Goal: Transaction & Acquisition: Purchase product/service

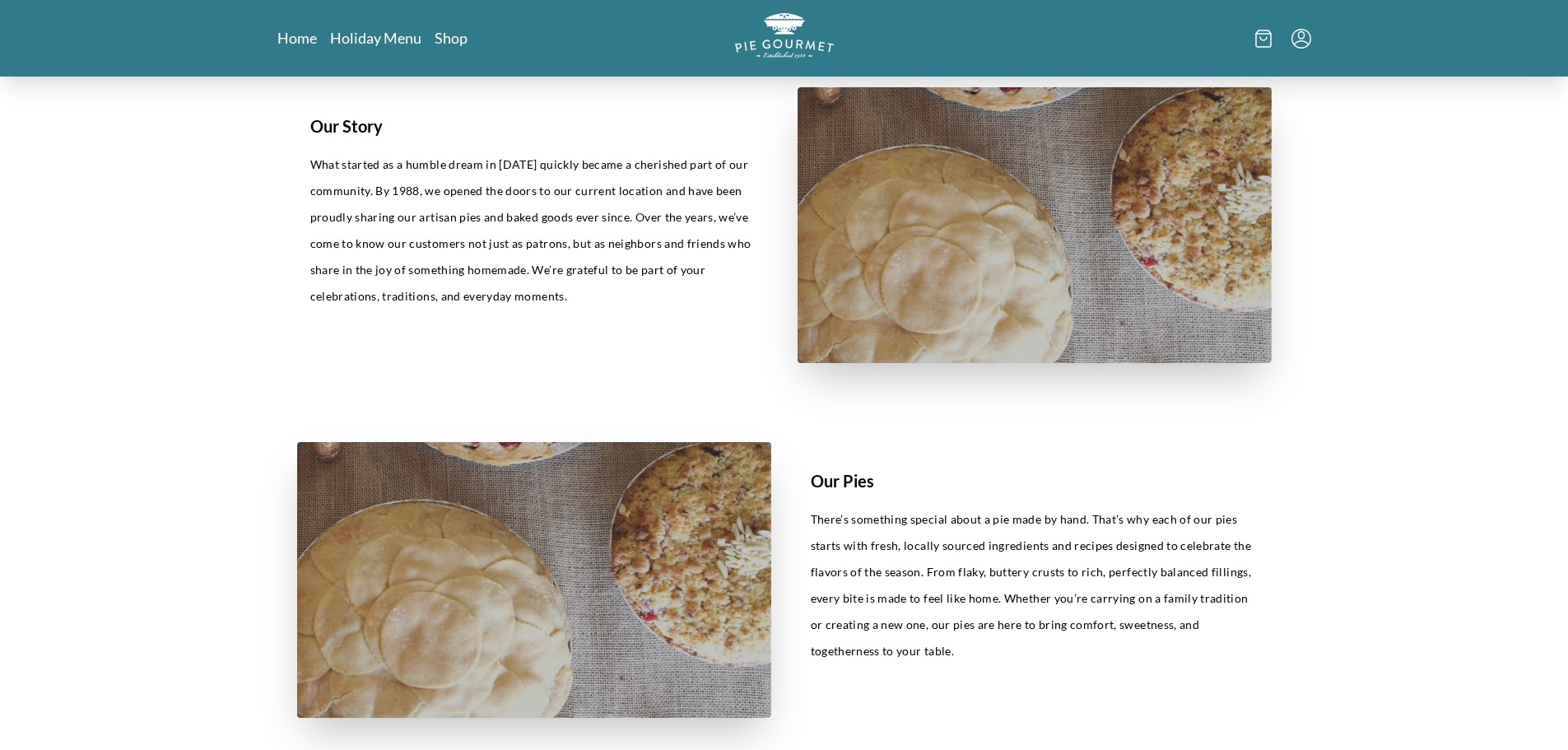
scroll to position [330, 0]
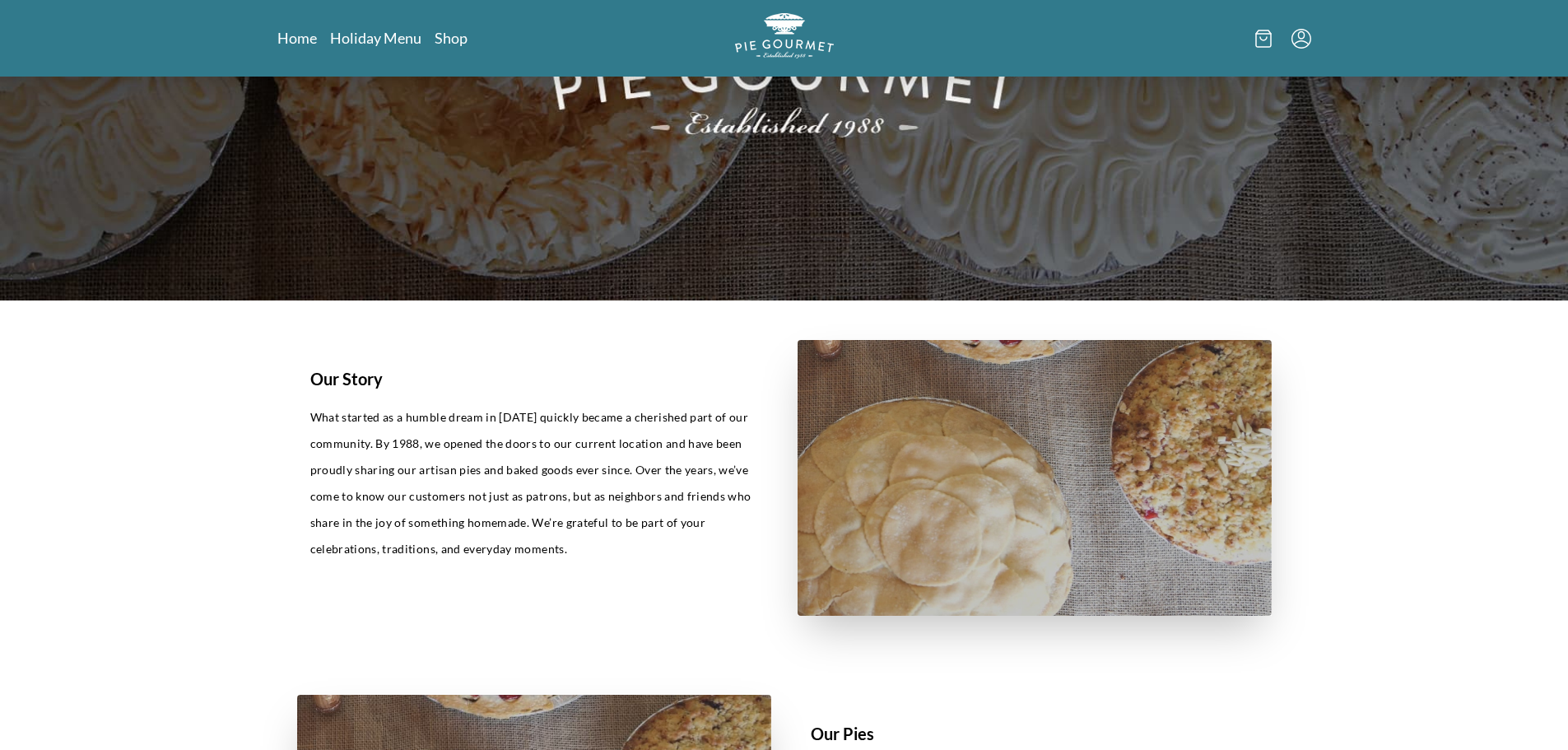
click at [1308, 33] on icon "Menu" at bounding box center [1301, 38] width 20 height 20
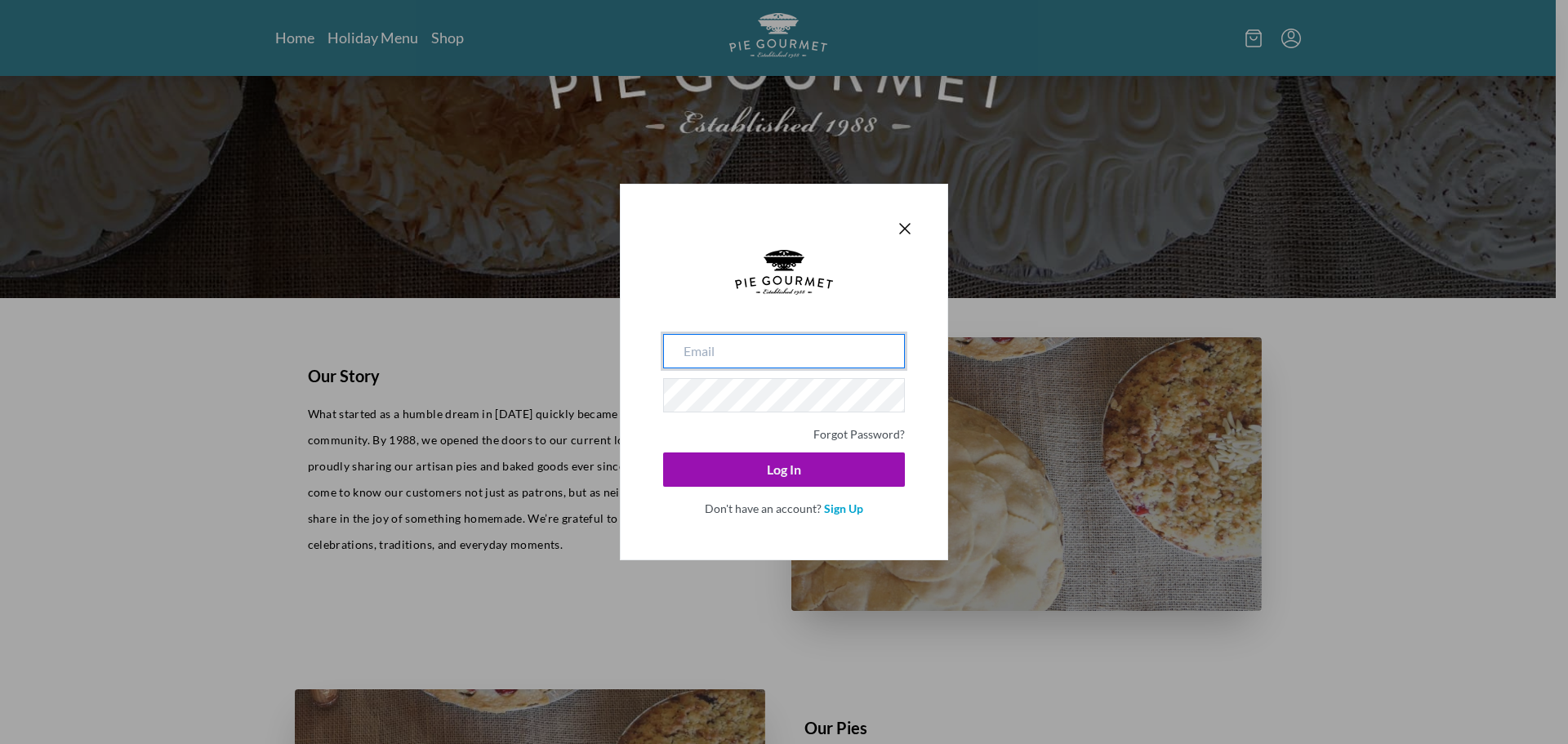
click at [791, 364] on input "email" at bounding box center [784, 351] width 241 height 34
type input "[EMAIL_ADDRESS][DOMAIN_NAME]"
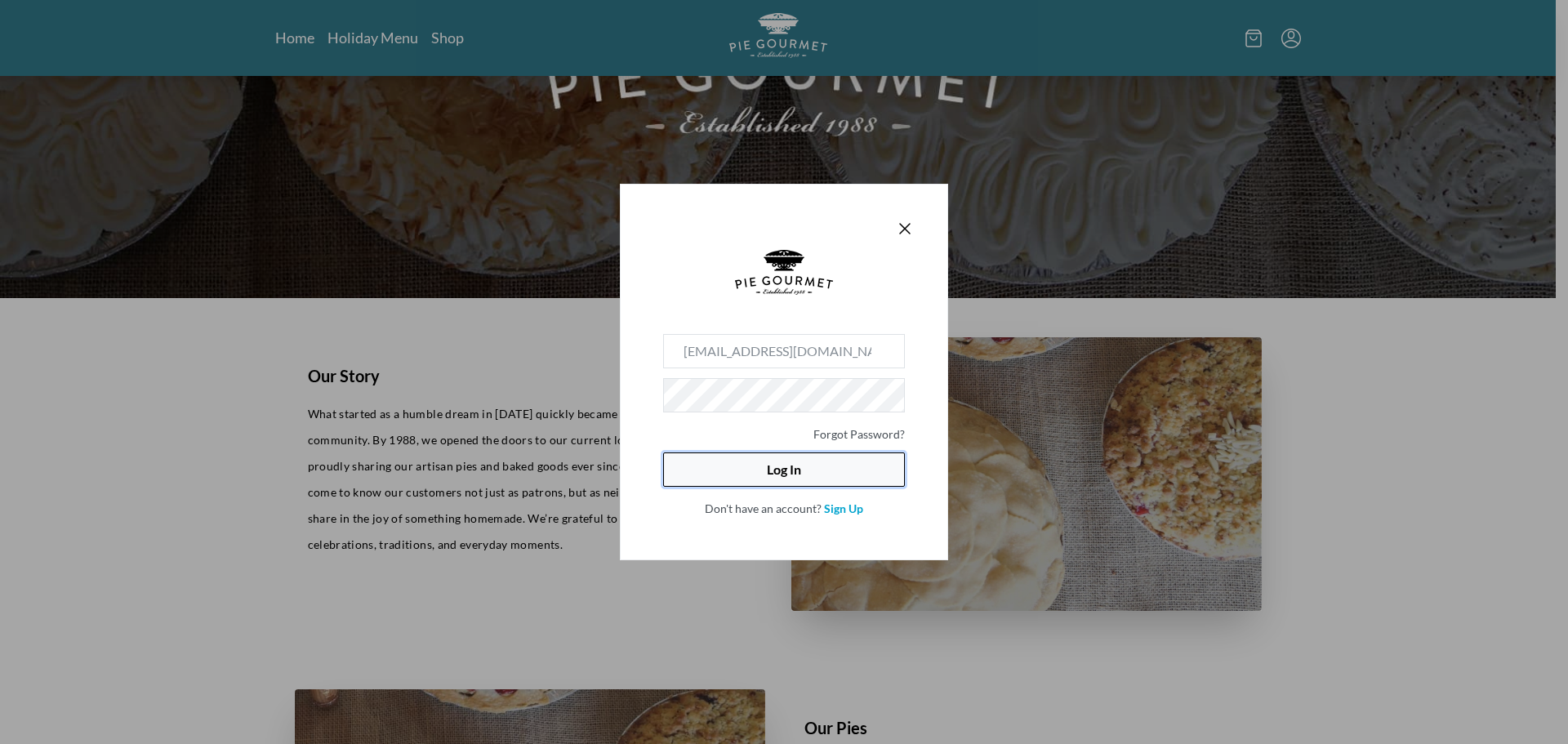
click at [769, 464] on button "Log In" at bounding box center [784, 469] width 241 height 34
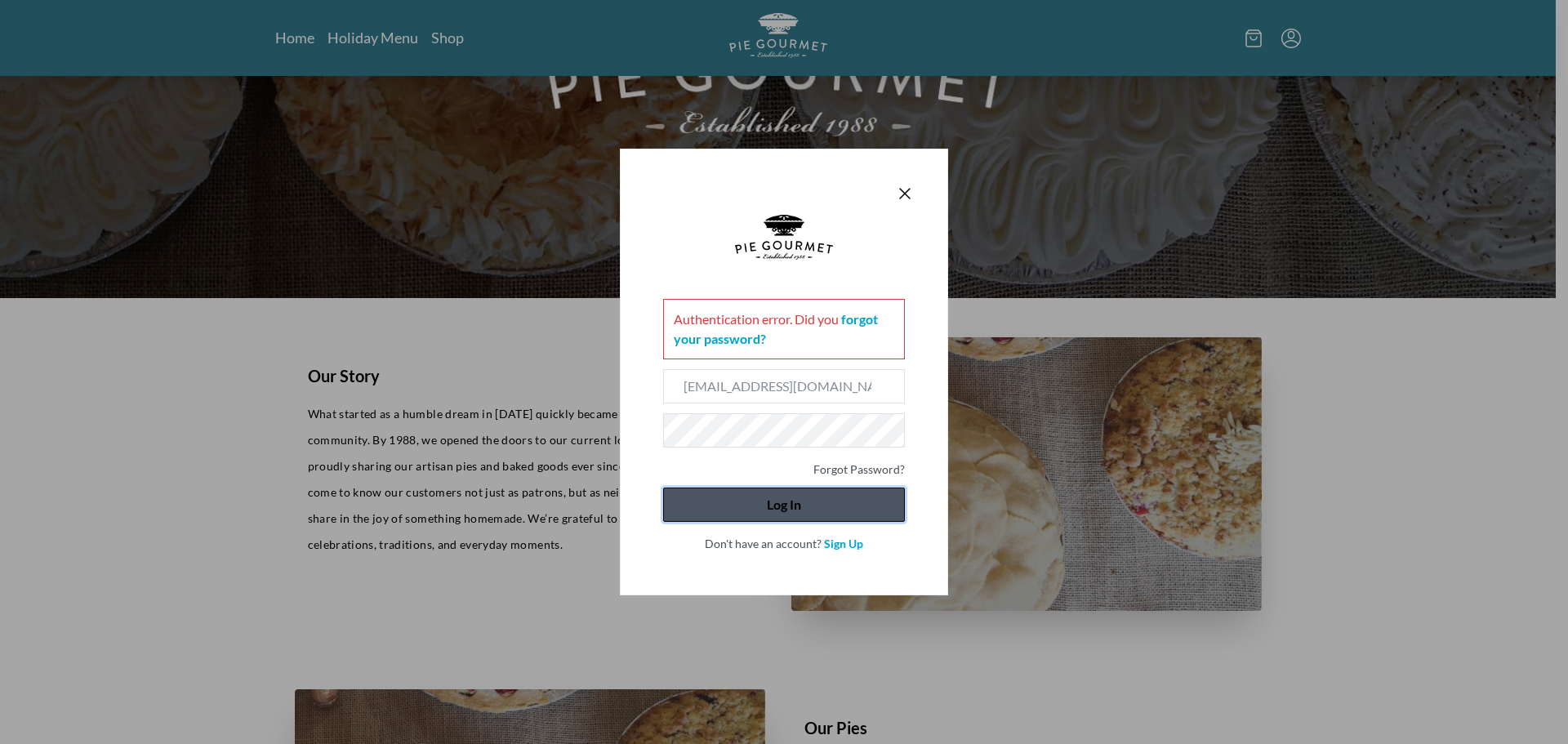
click at [803, 505] on button "Log In" at bounding box center [784, 504] width 241 height 34
click at [797, 501] on button "Log In" at bounding box center [784, 504] width 241 height 34
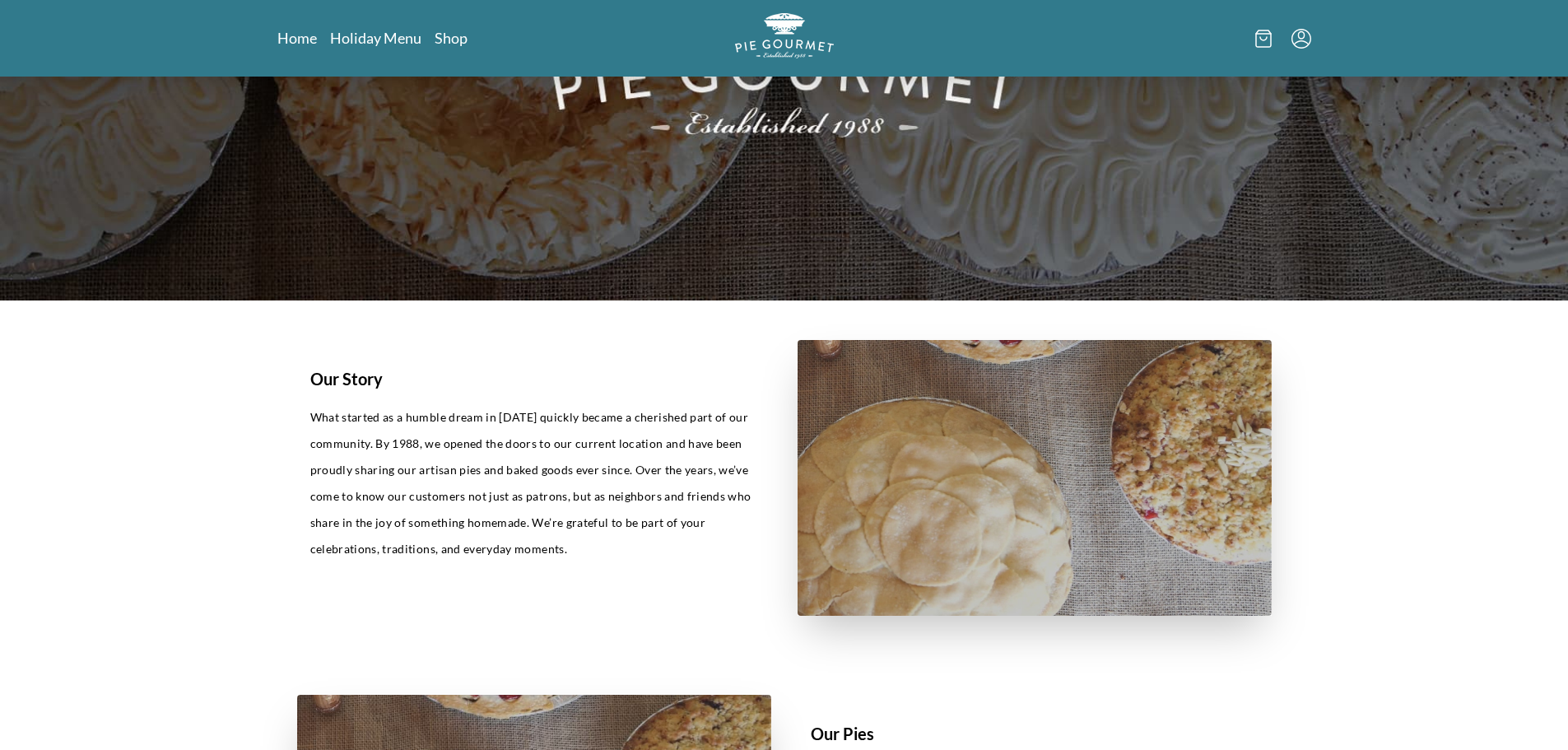
click at [1293, 37] on icon "Menu" at bounding box center [1301, 38] width 20 height 20
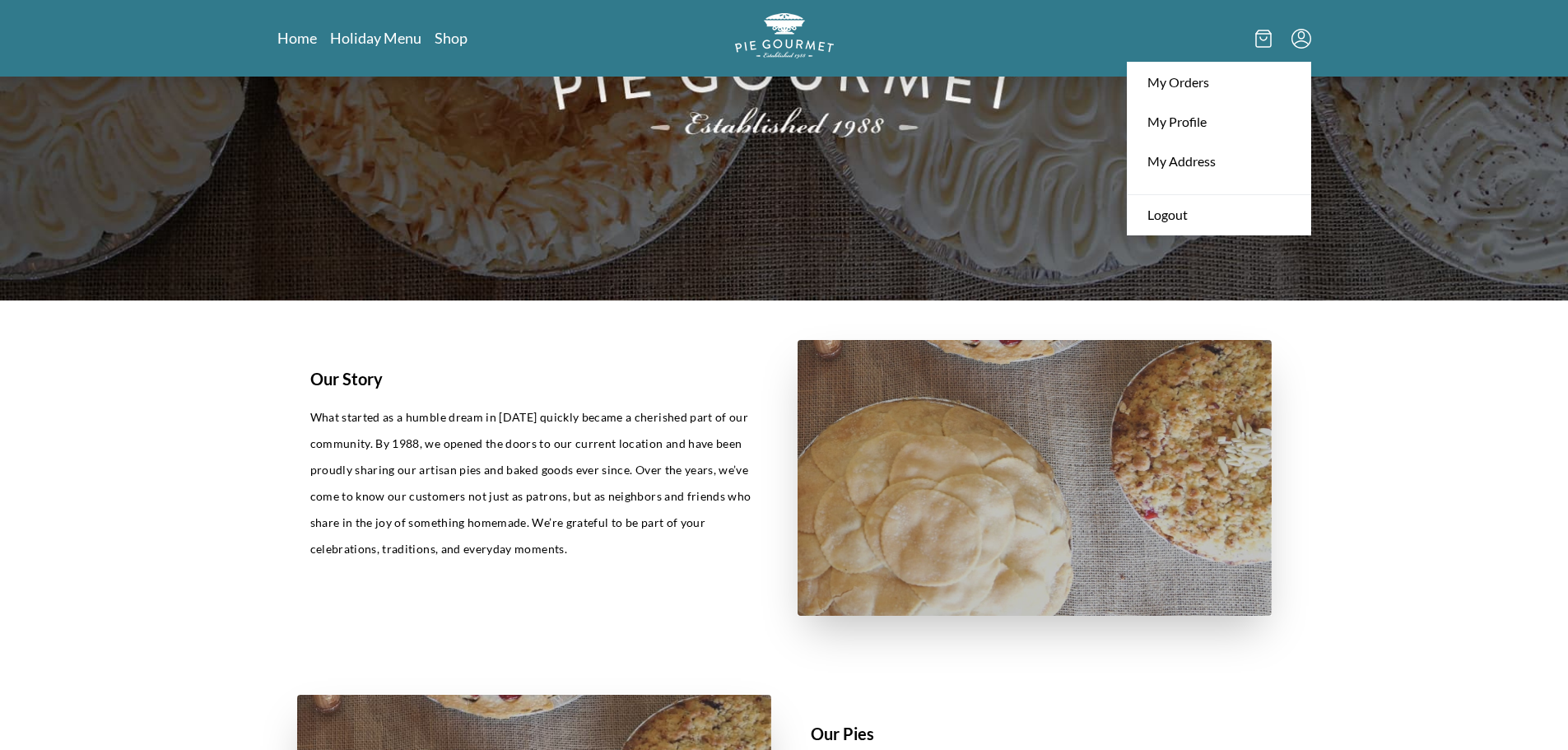
click at [840, 228] on img at bounding box center [784, 23] width 1568 height 553
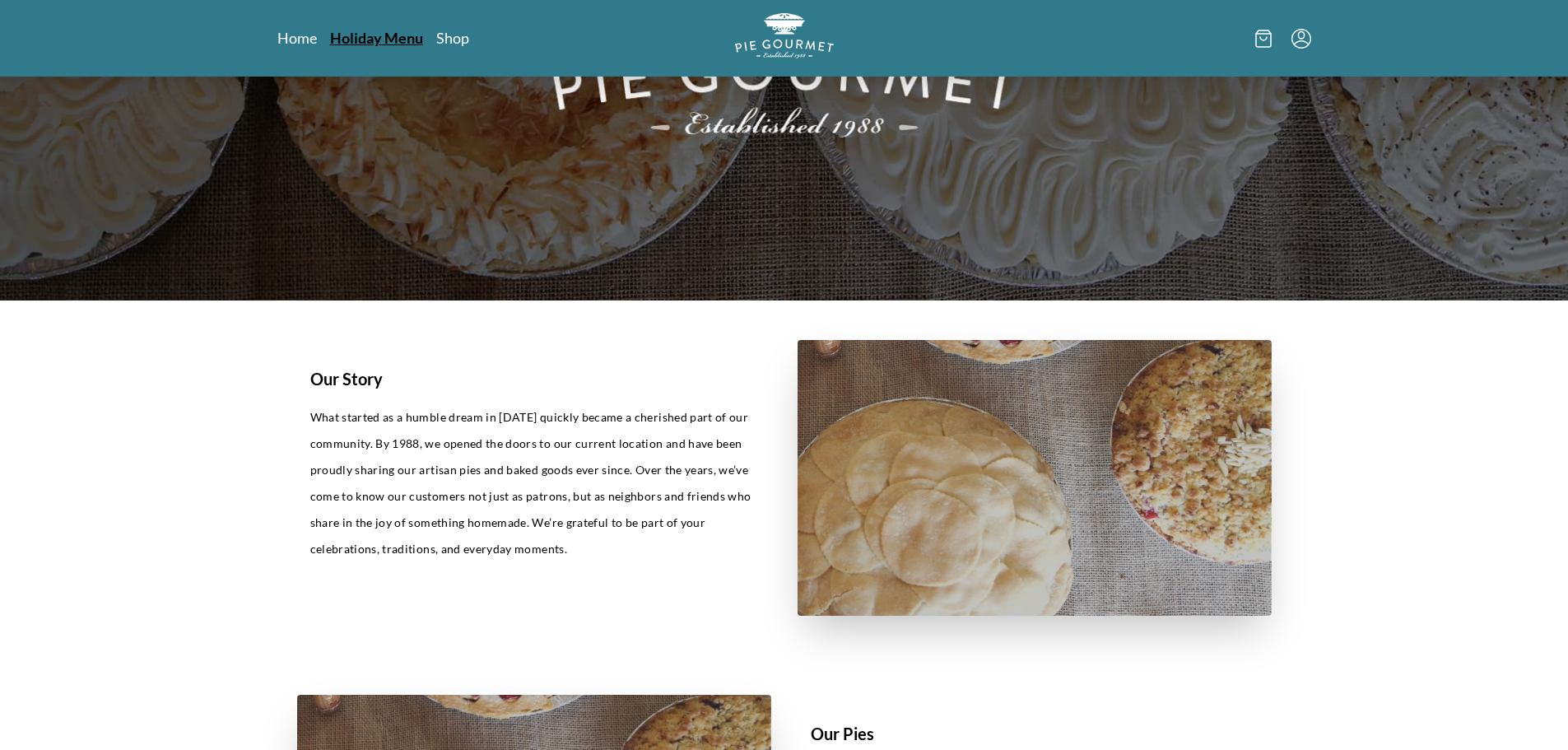
click at [387, 40] on link "Holiday Menu" at bounding box center [376, 37] width 93 height 20
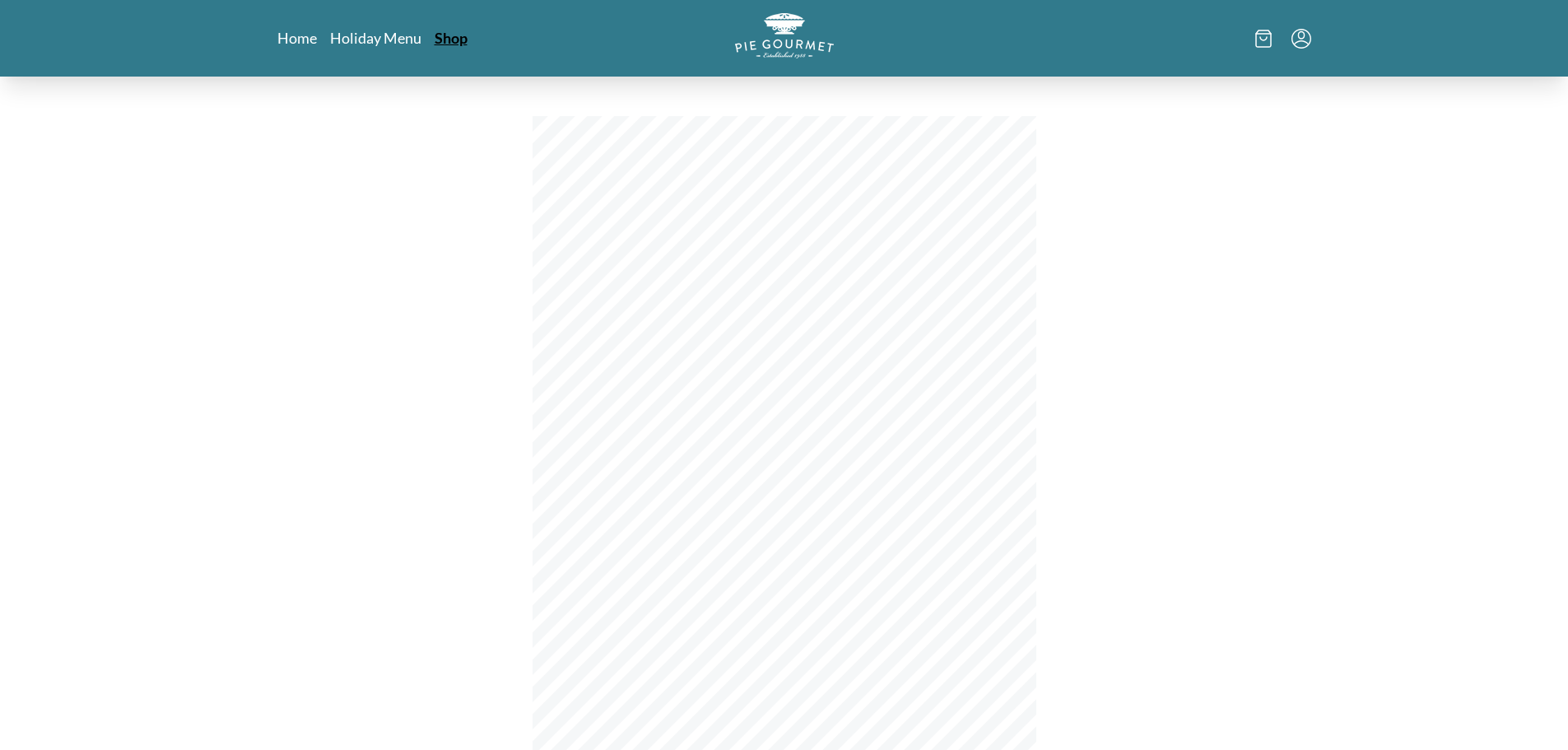
click at [460, 40] on link "Shop" at bounding box center [450, 37] width 33 height 20
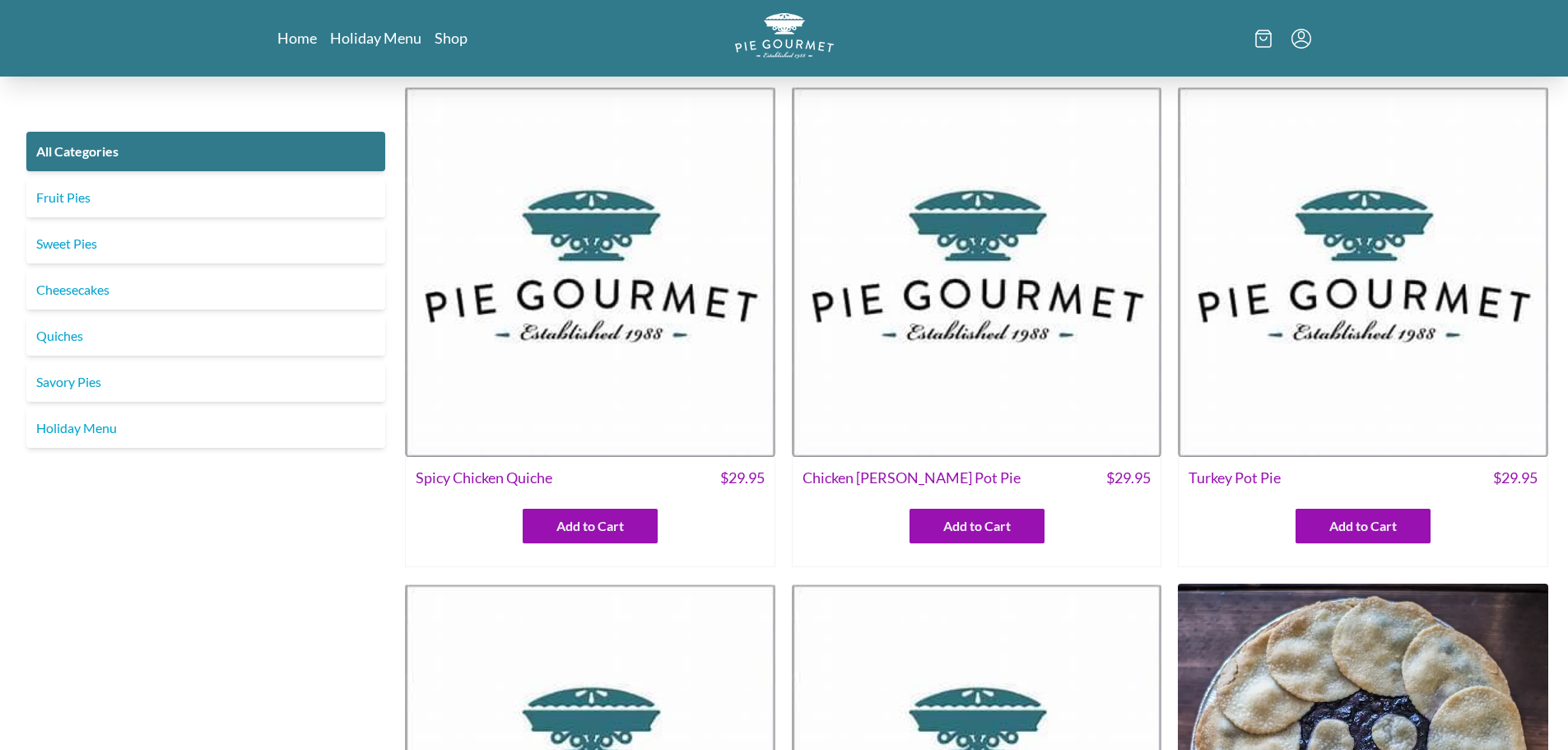
click at [1386, 265] on img at bounding box center [1364, 272] width 371 height 371
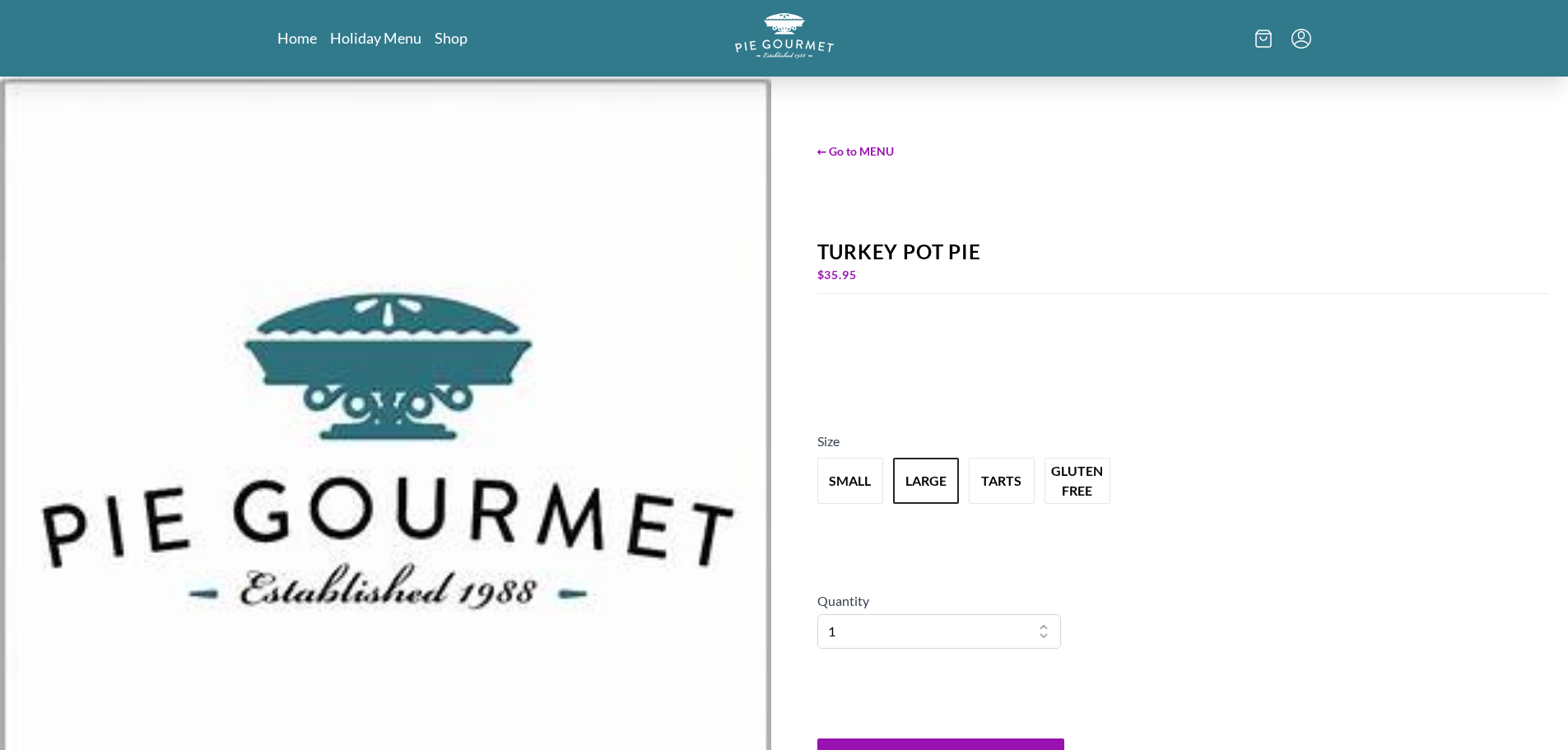
click at [1189, 574] on div "← Go to MENU Turkey Pot Pie $ 35.95 Size small large tarts gluten free Quantity…" at bounding box center [1183, 464] width 771 height 776
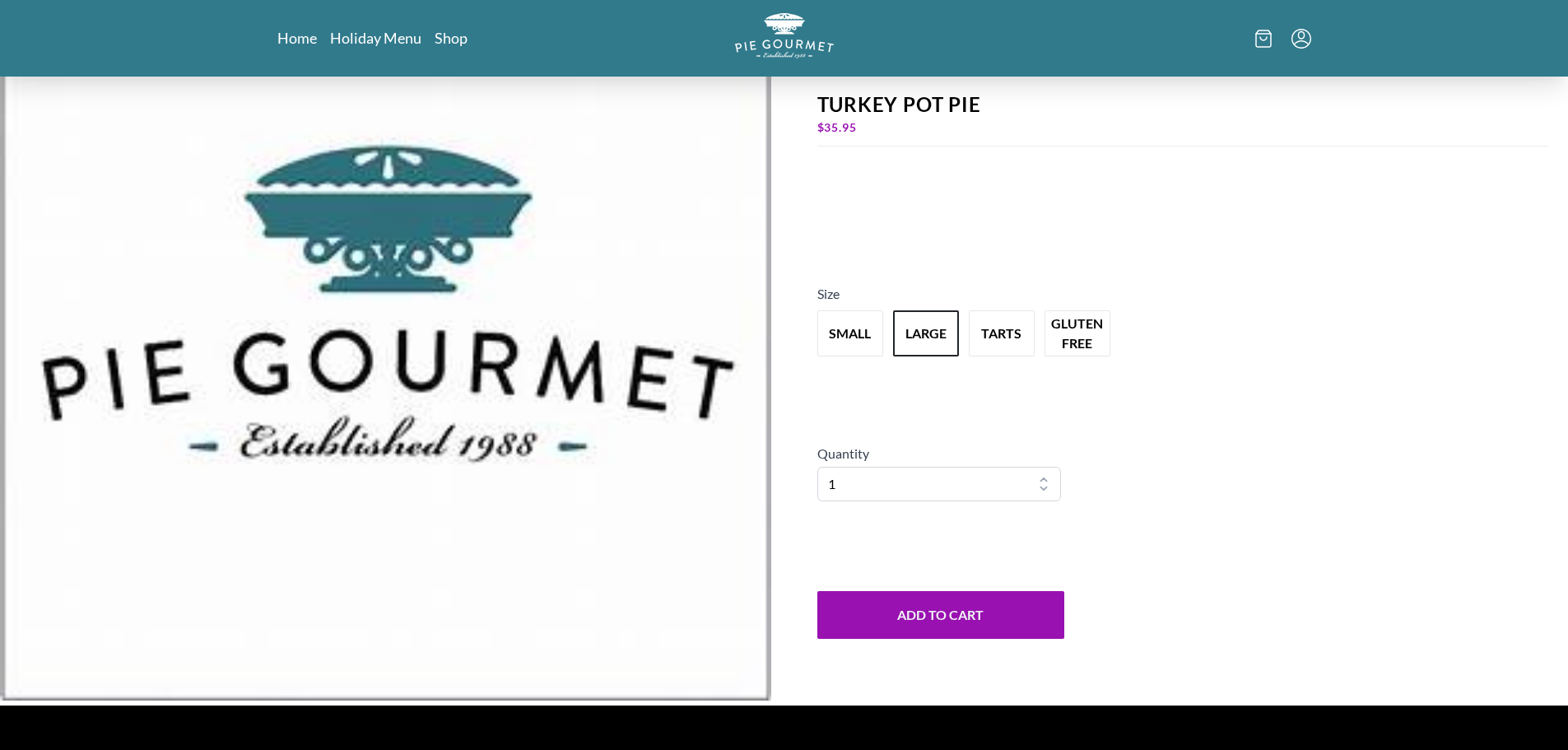
scroll to position [165, 0]
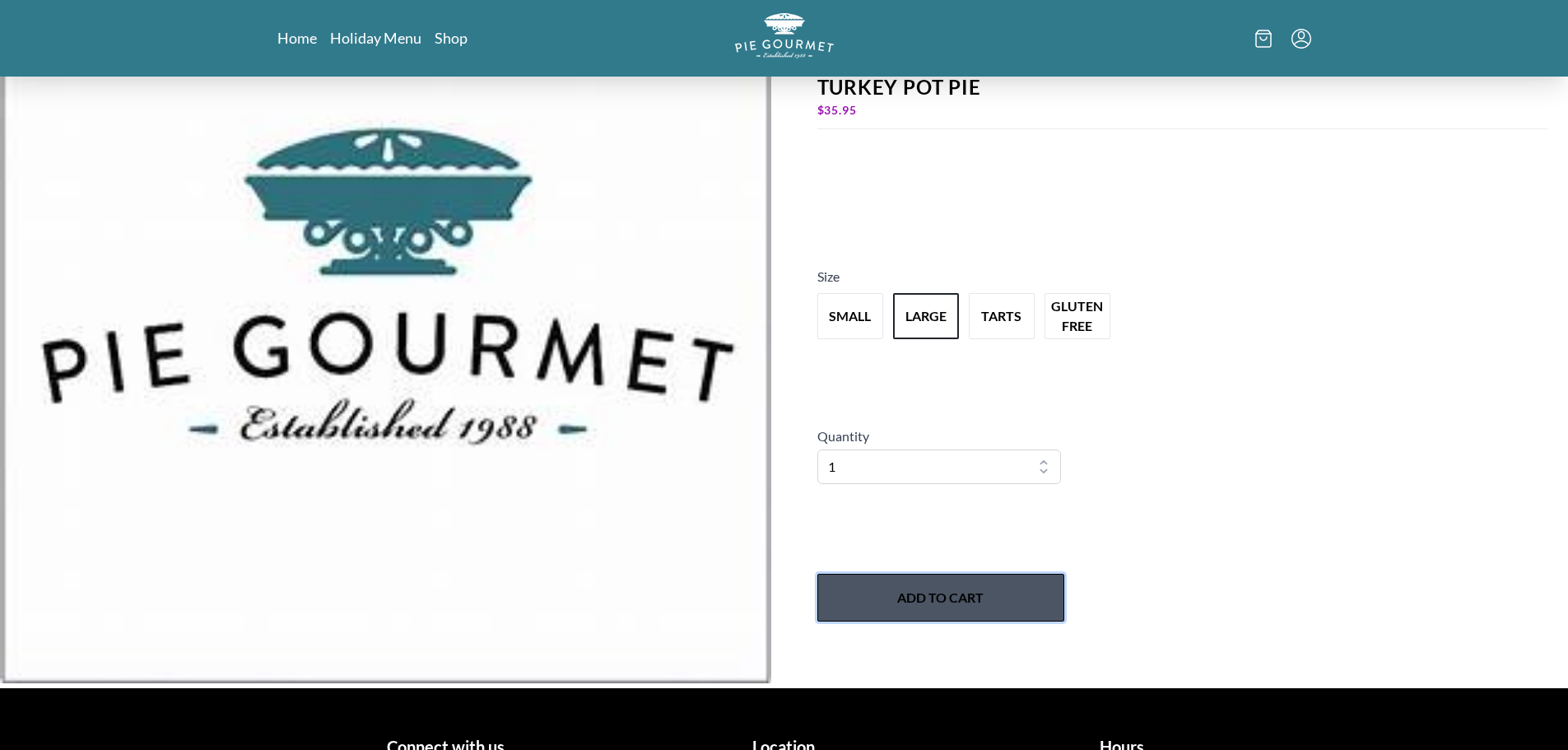
click at [948, 608] on button "Add to Cart" at bounding box center [941, 597] width 247 height 48
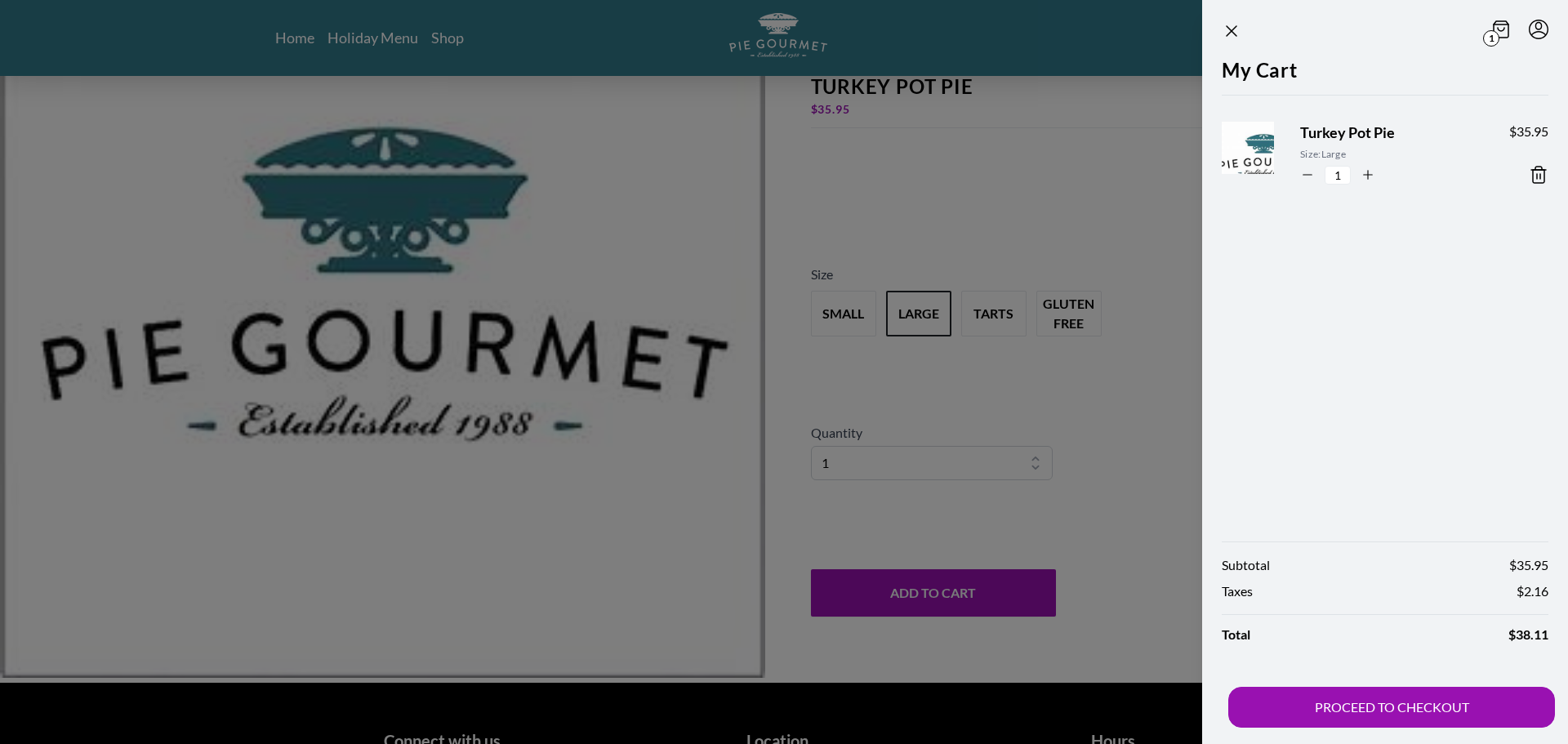
click at [304, 505] on div at bounding box center [784, 372] width 1568 height 744
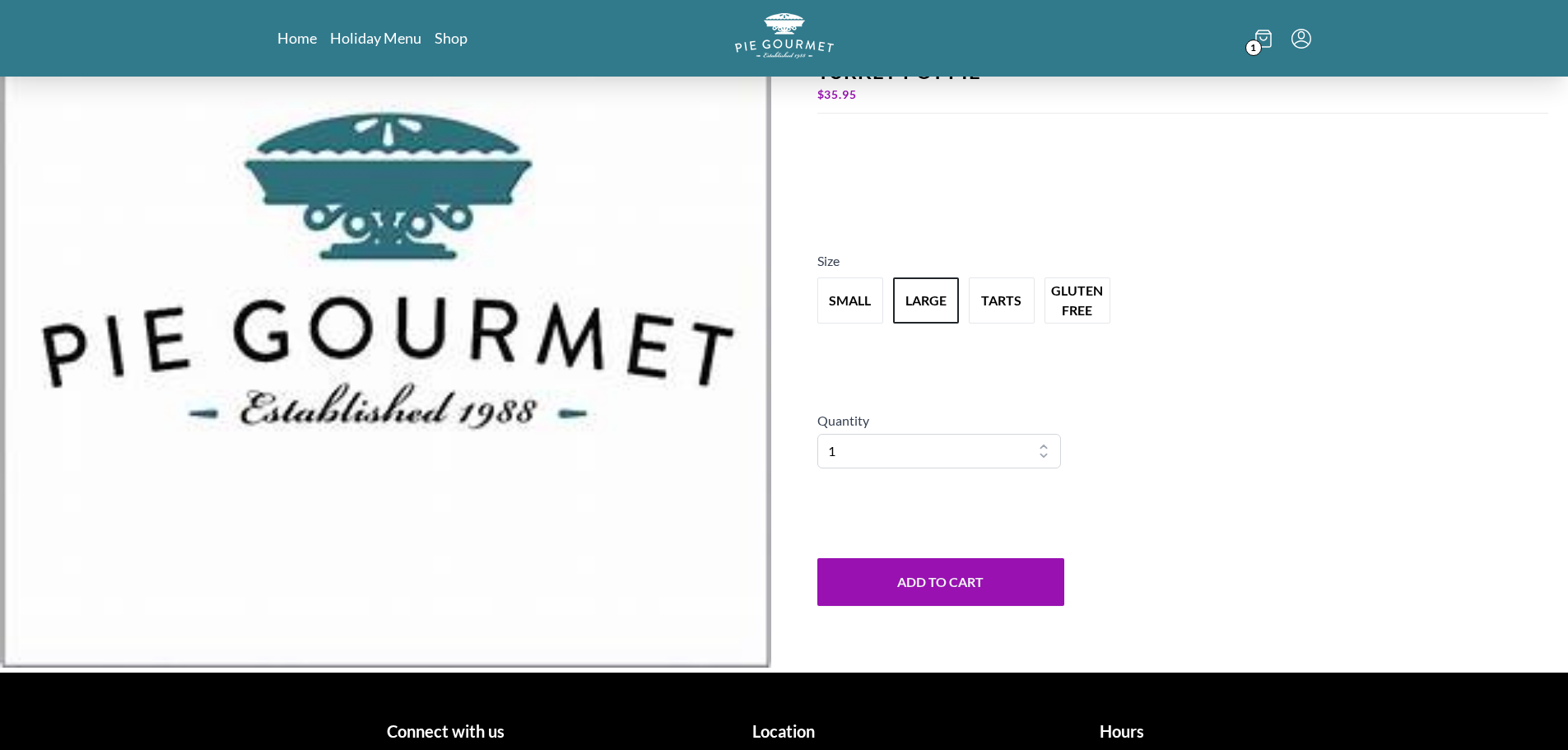
scroll to position [0, 0]
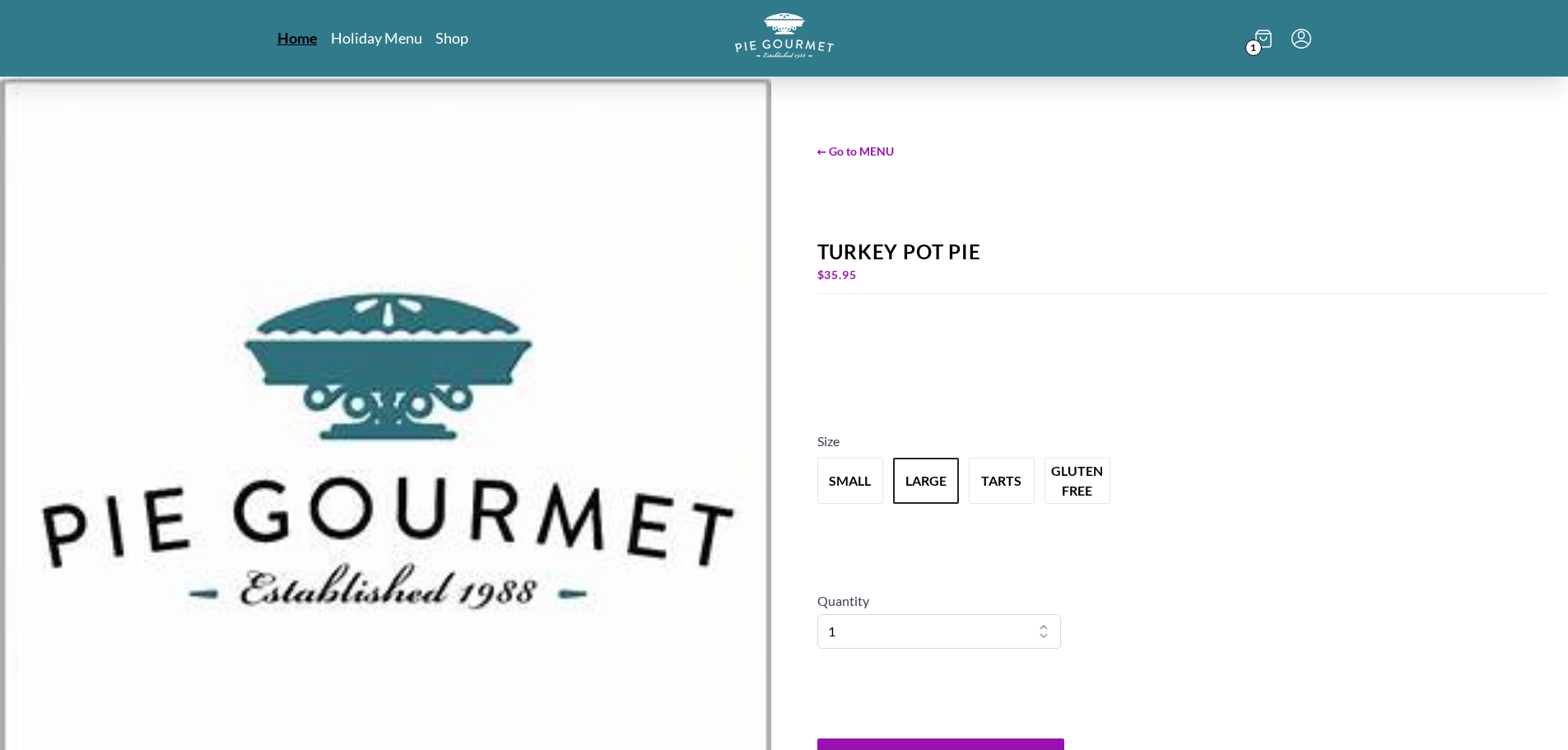
click at [290, 38] on link "Home" at bounding box center [297, 37] width 40 height 20
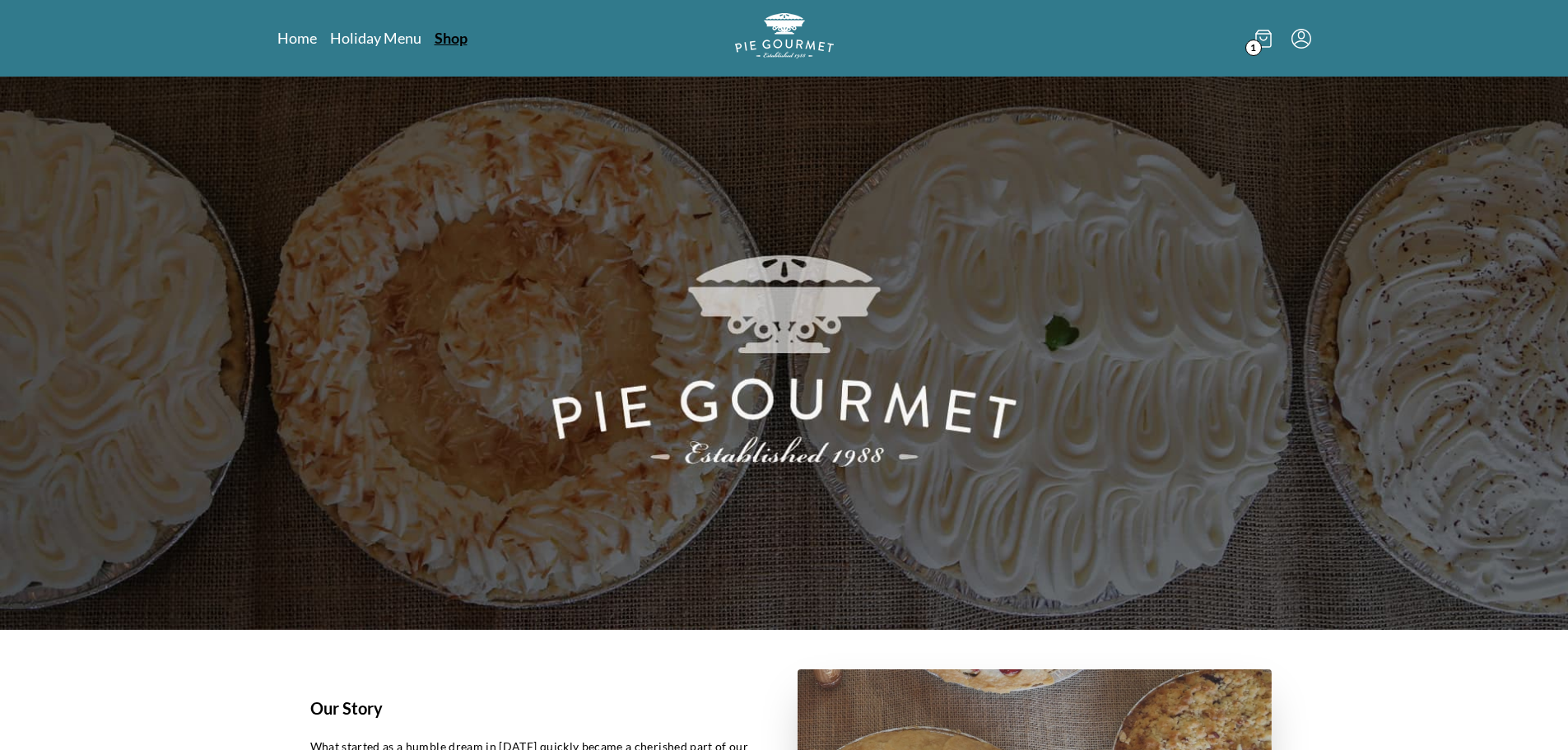
click at [449, 35] on link "Shop" at bounding box center [450, 37] width 33 height 20
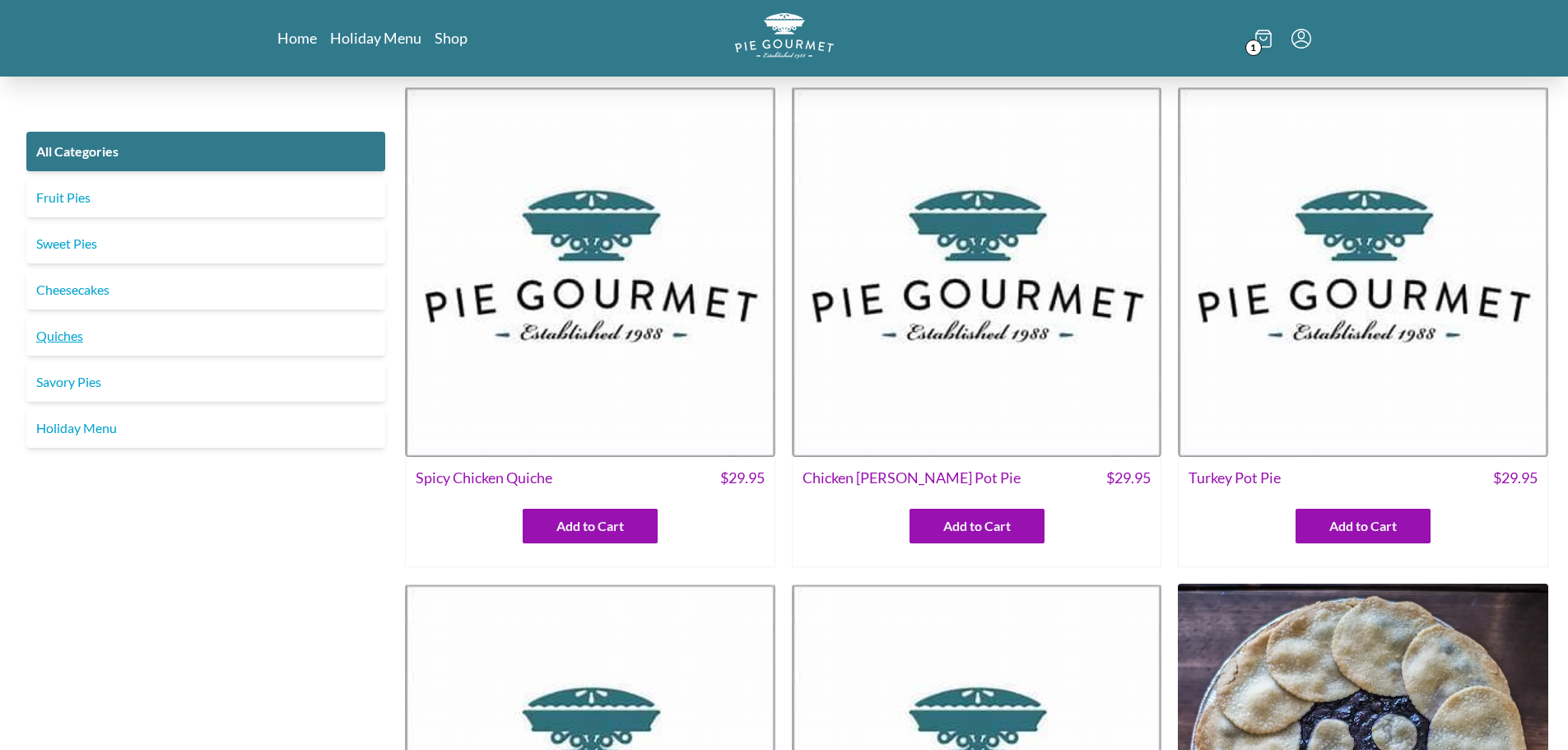
click at [58, 331] on link "Quiches" at bounding box center [205, 336] width 359 height 39
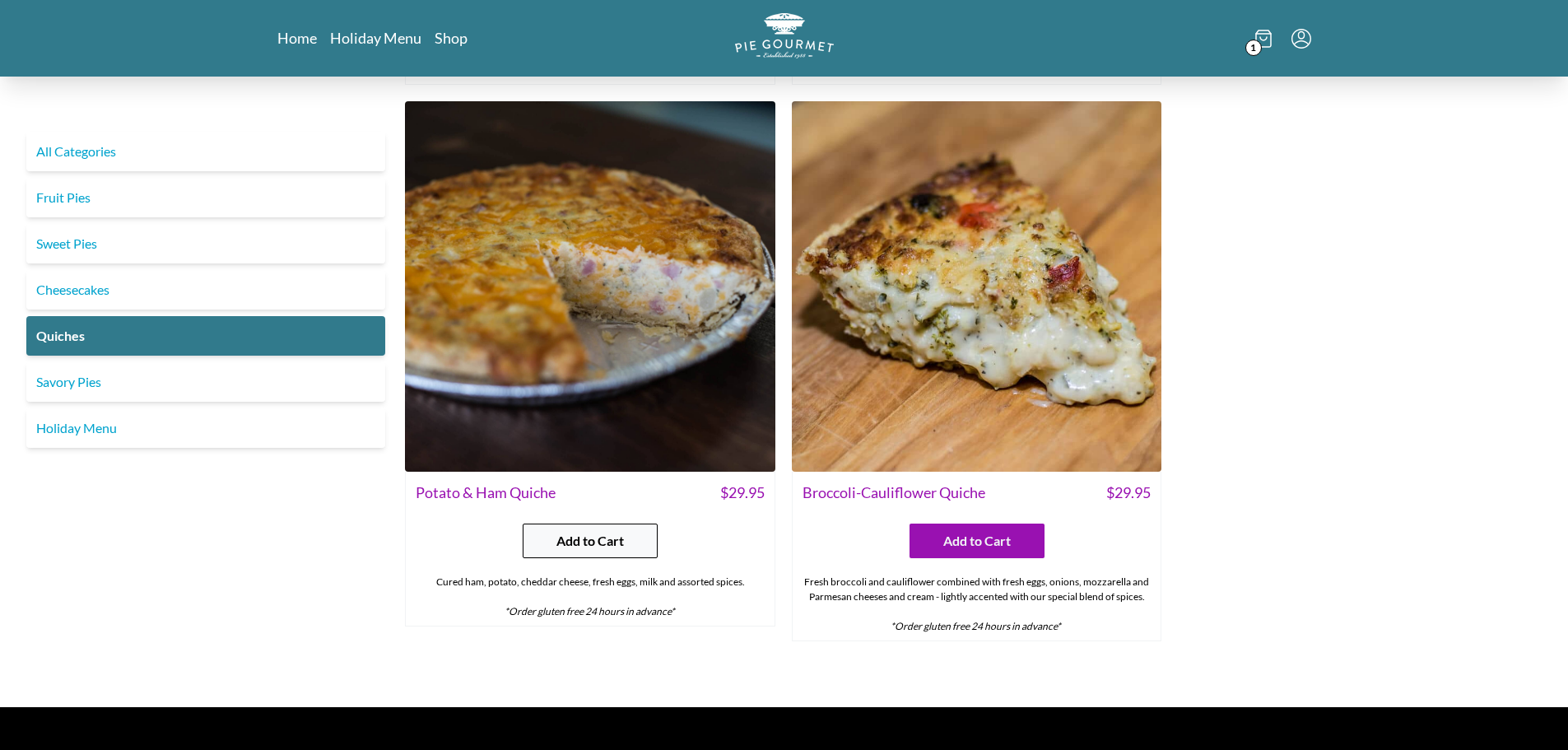
scroll to position [1137, 0]
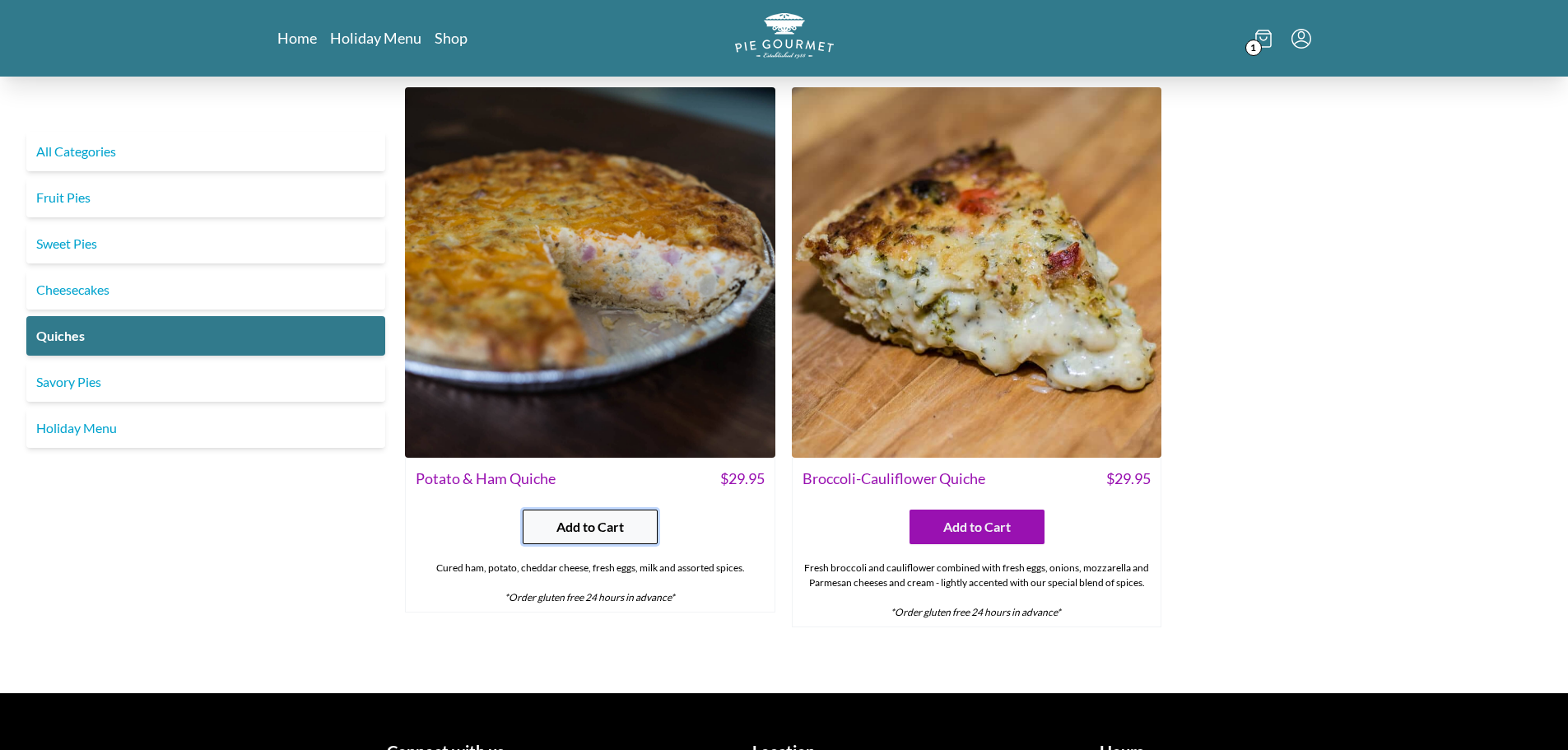
click at [594, 522] on span "Add to Cart" at bounding box center [591, 526] width 67 height 20
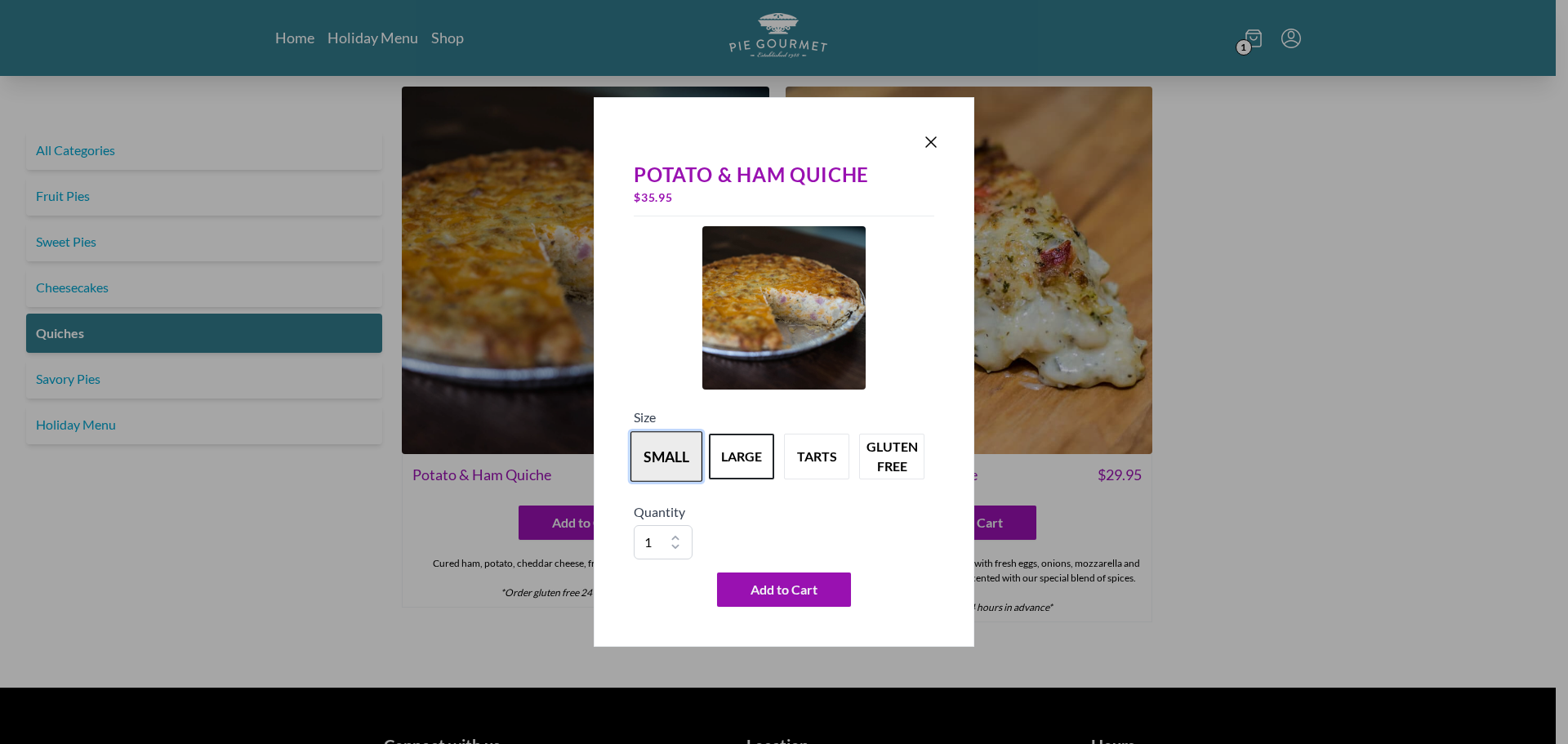
click at [676, 449] on button "small" at bounding box center [666, 456] width 71 height 51
click at [789, 601] on button "Add to Cart" at bounding box center [784, 590] width 134 height 34
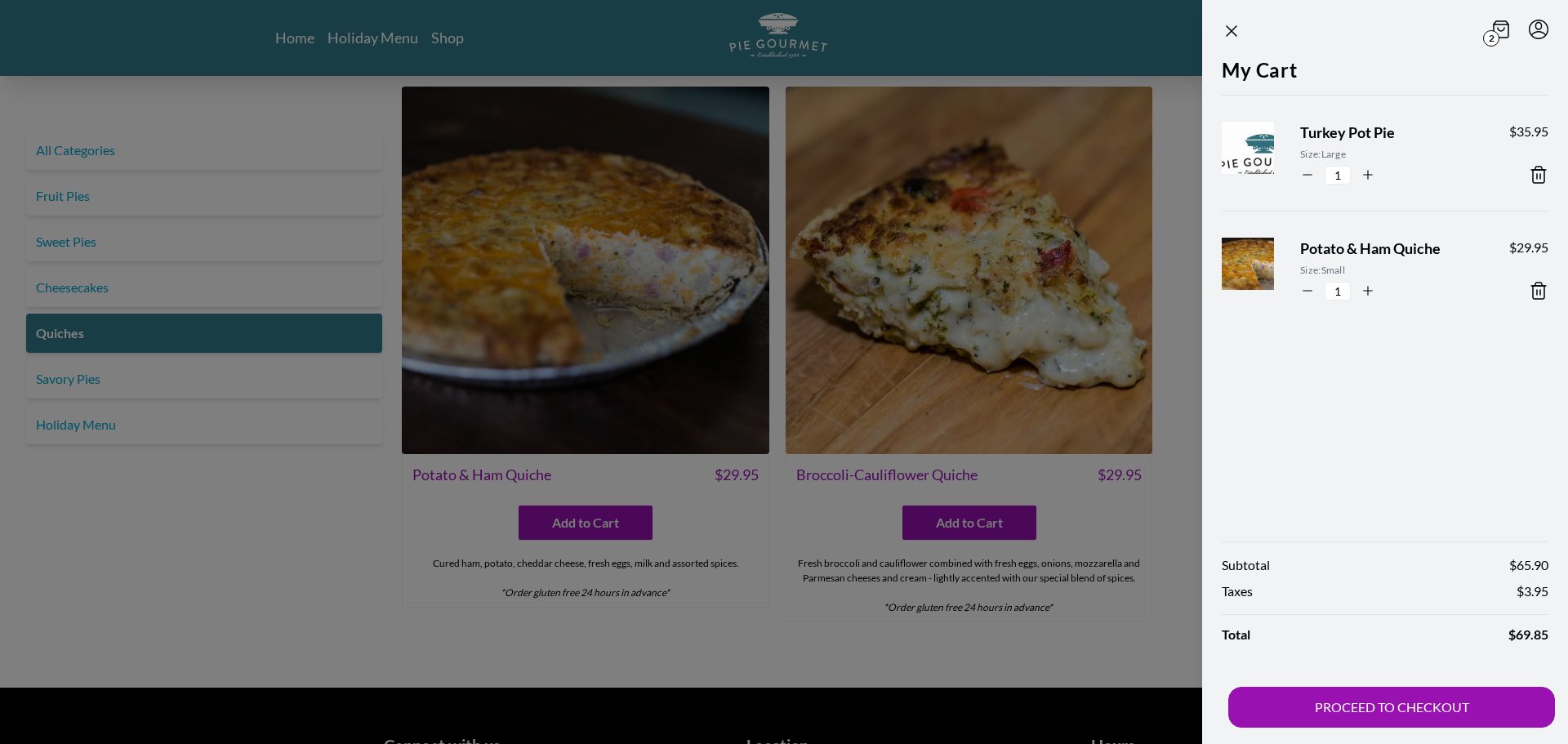
click at [260, 571] on div at bounding box center [784, 372] width 1568 height 744
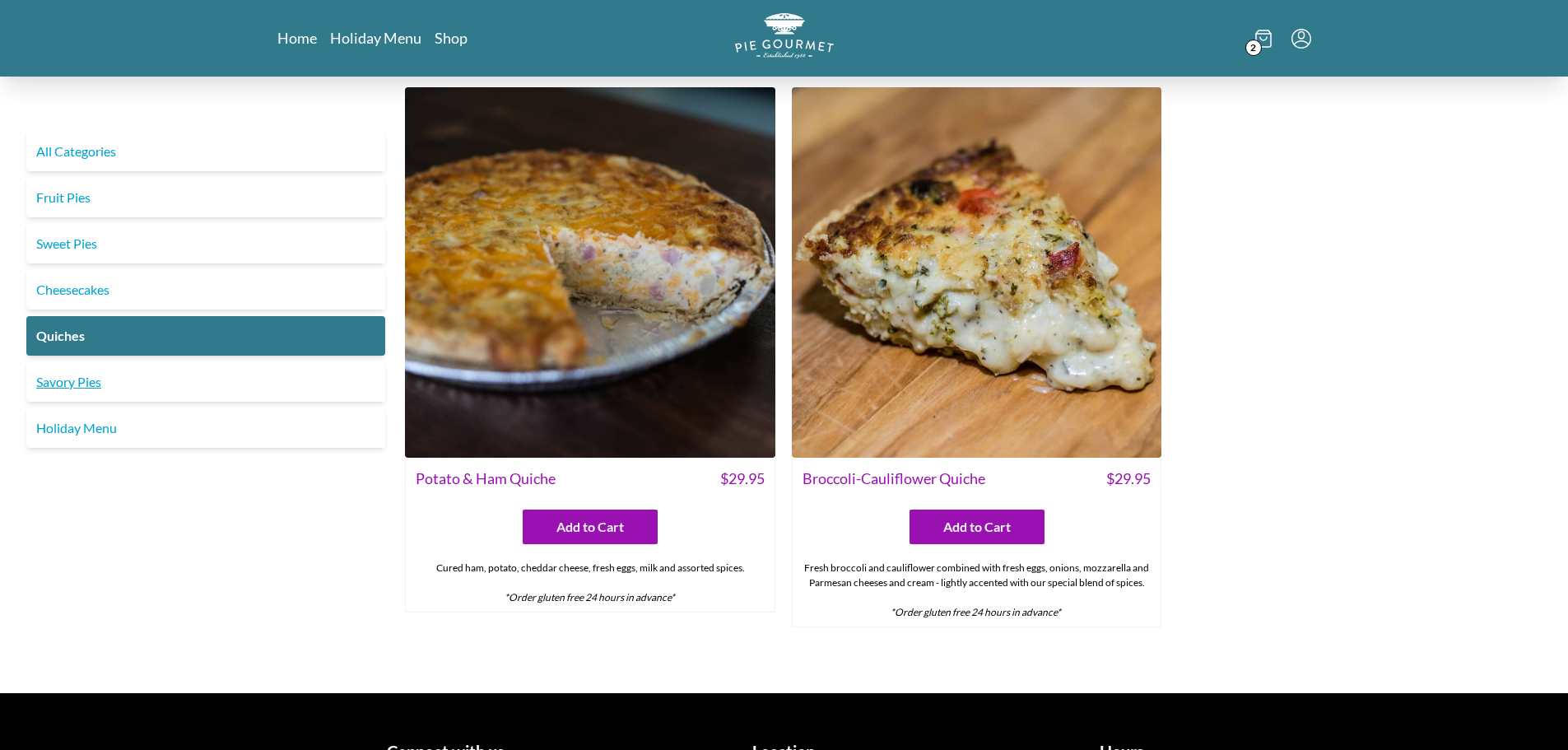
click at [74, 382] on link "Savory Pies" at bounding box center [205, 382] width 359 height 39
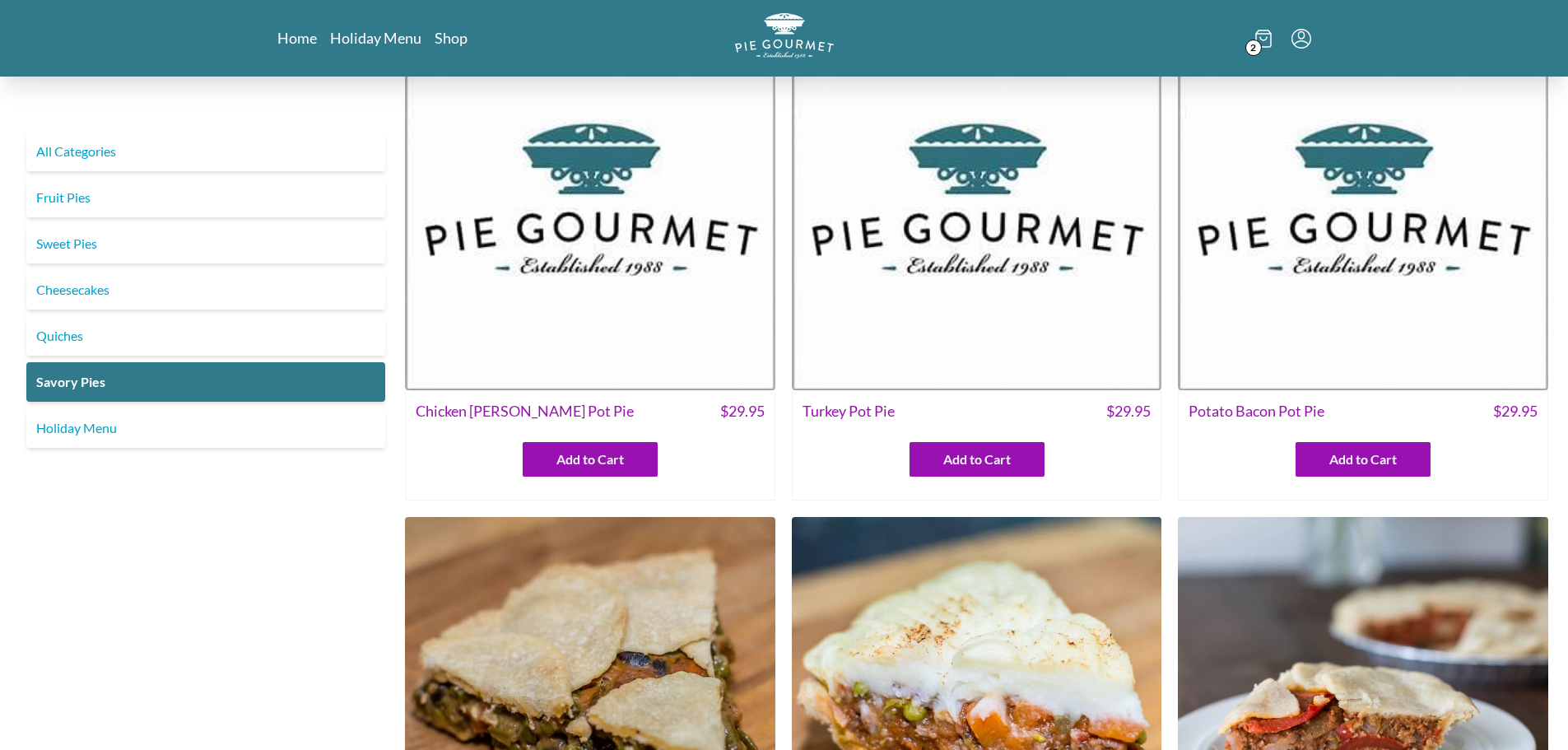
scroll to position [47, 0]
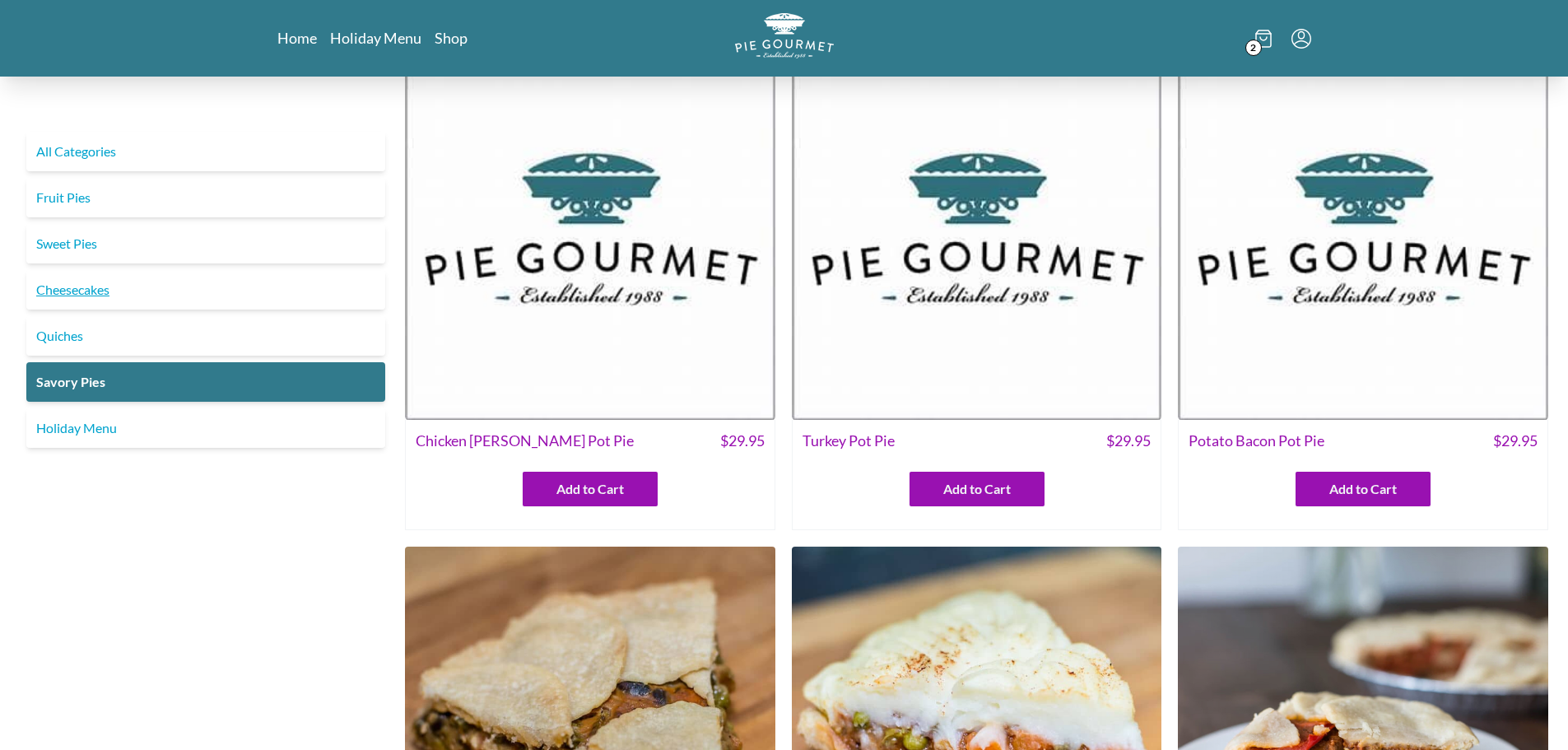
click at [72, 287] on link "Cheesecakes" at bounding box center [205, 289] width 359 height 39
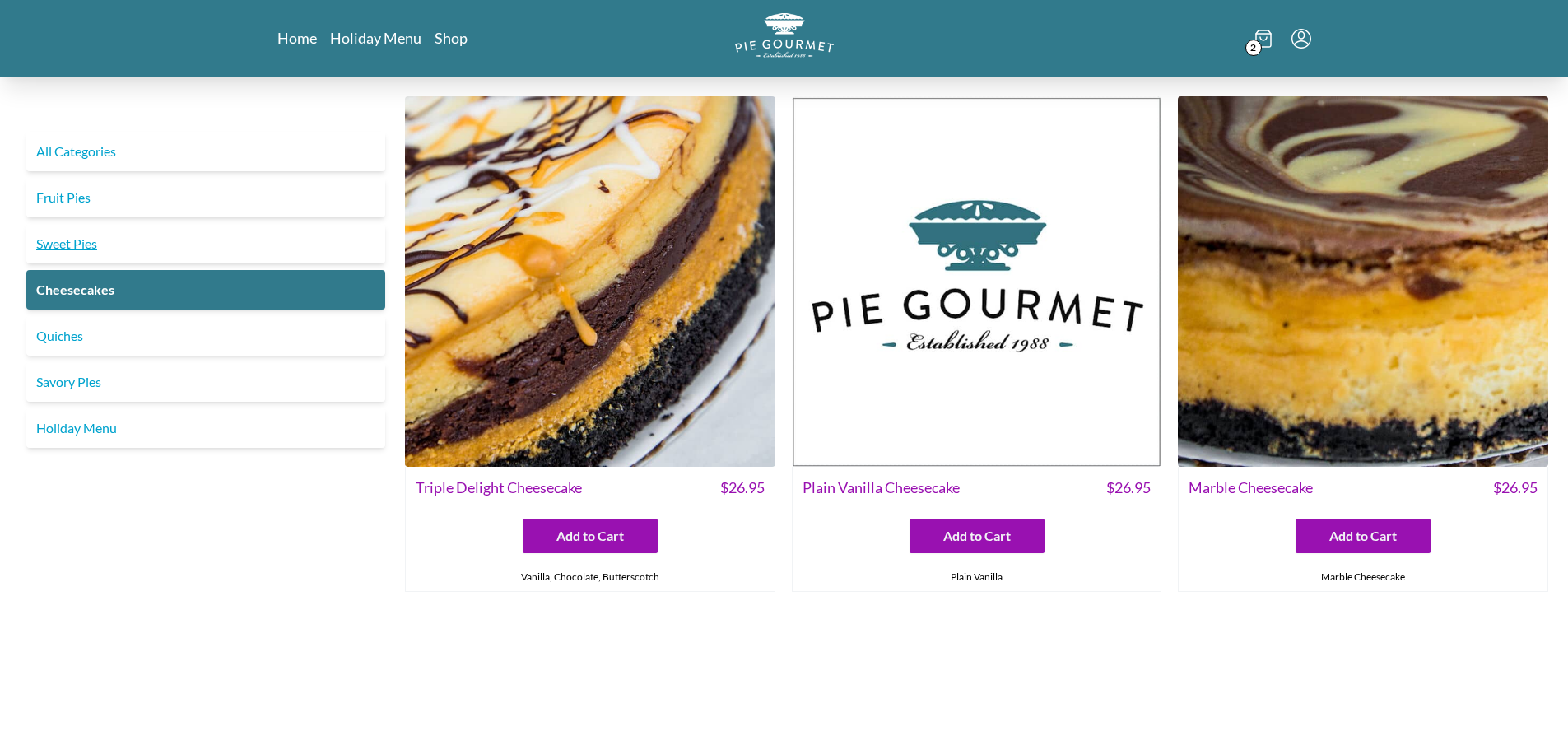
click at [59, 246] on link "Sweet Pies" at bounding box center [205, 243] width 359 height 39
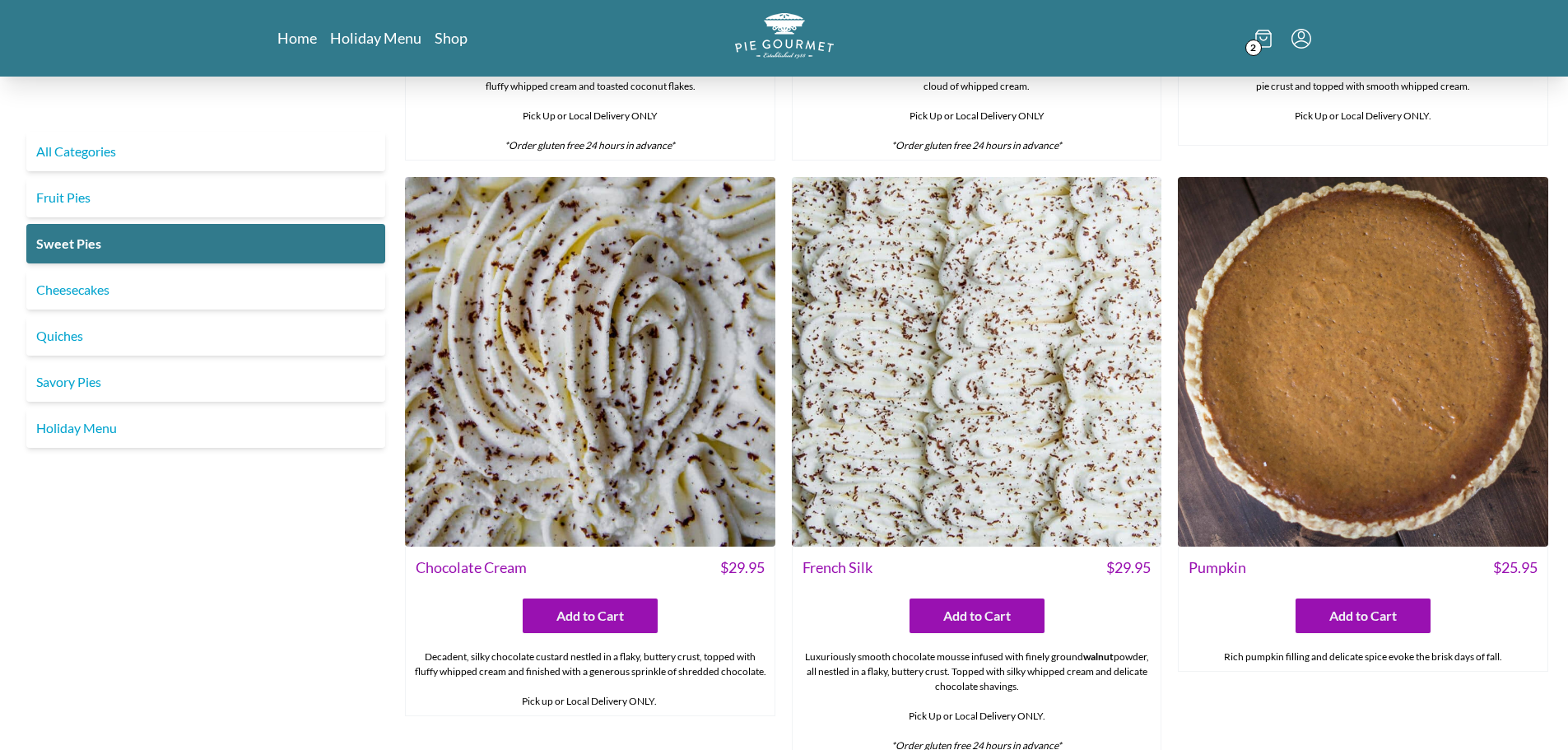
scroll to position [463, 0]
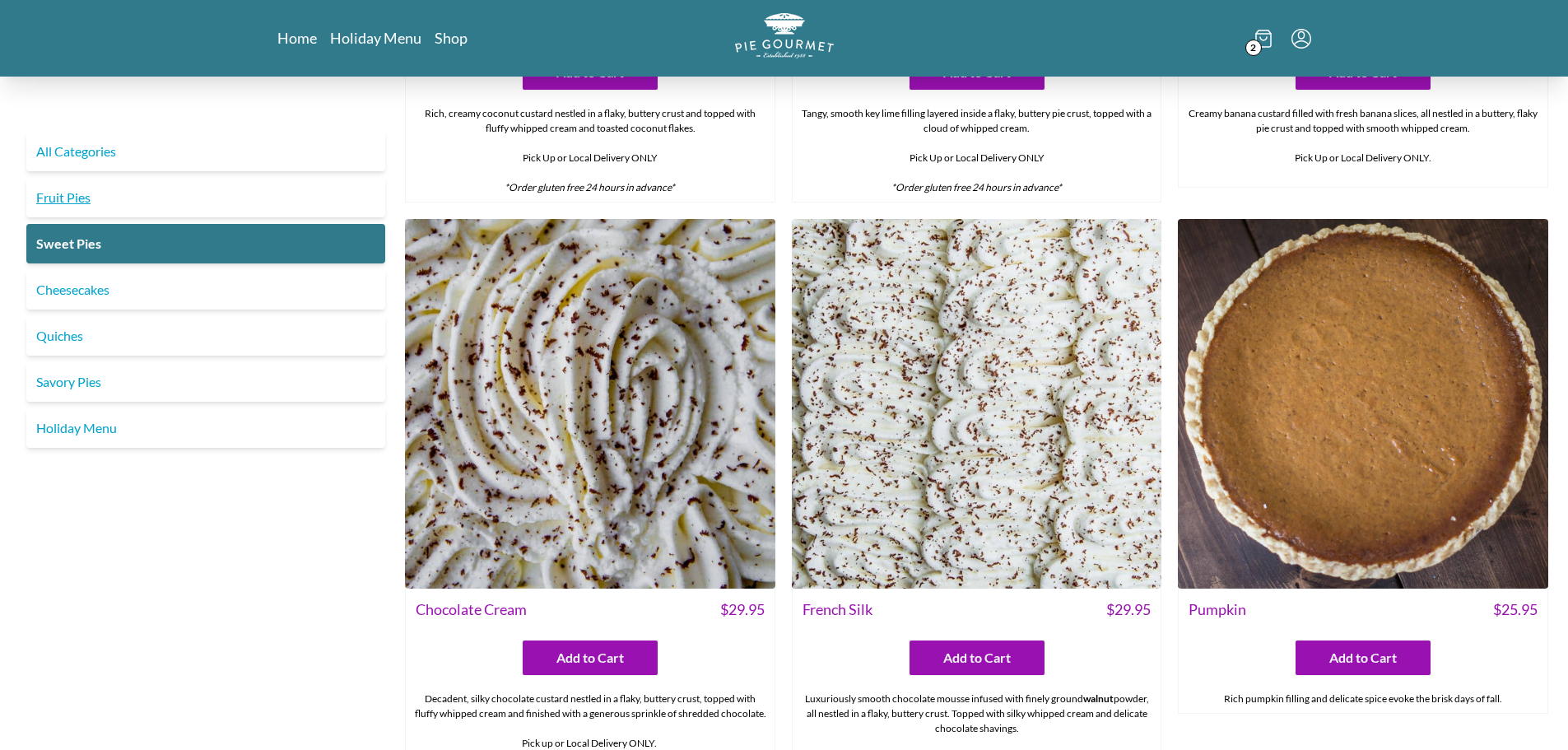
click at [66, 199] on link "Fruit Pies" at bounding box center [205, 198] width 359 height 39
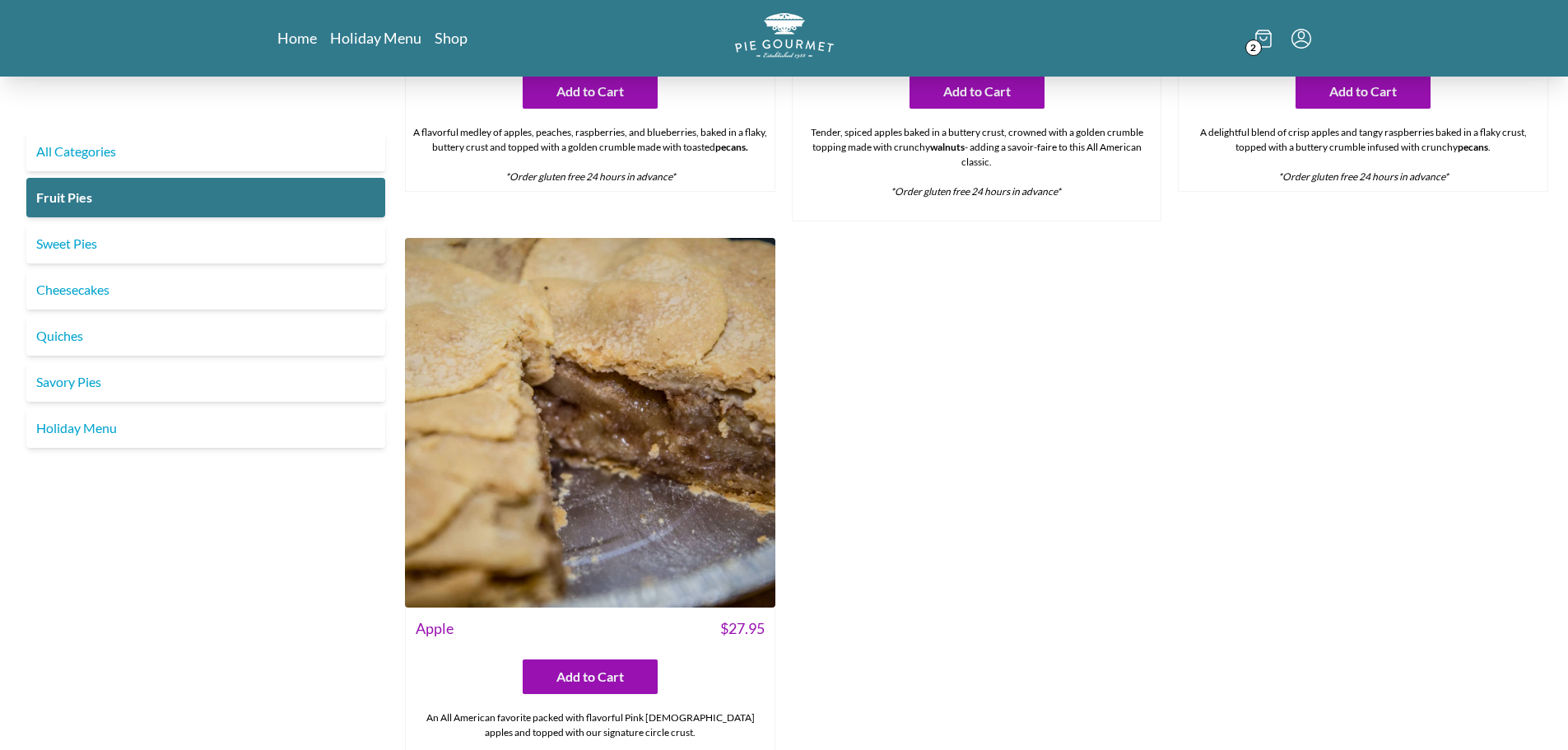
scroll to position [1572, 0]
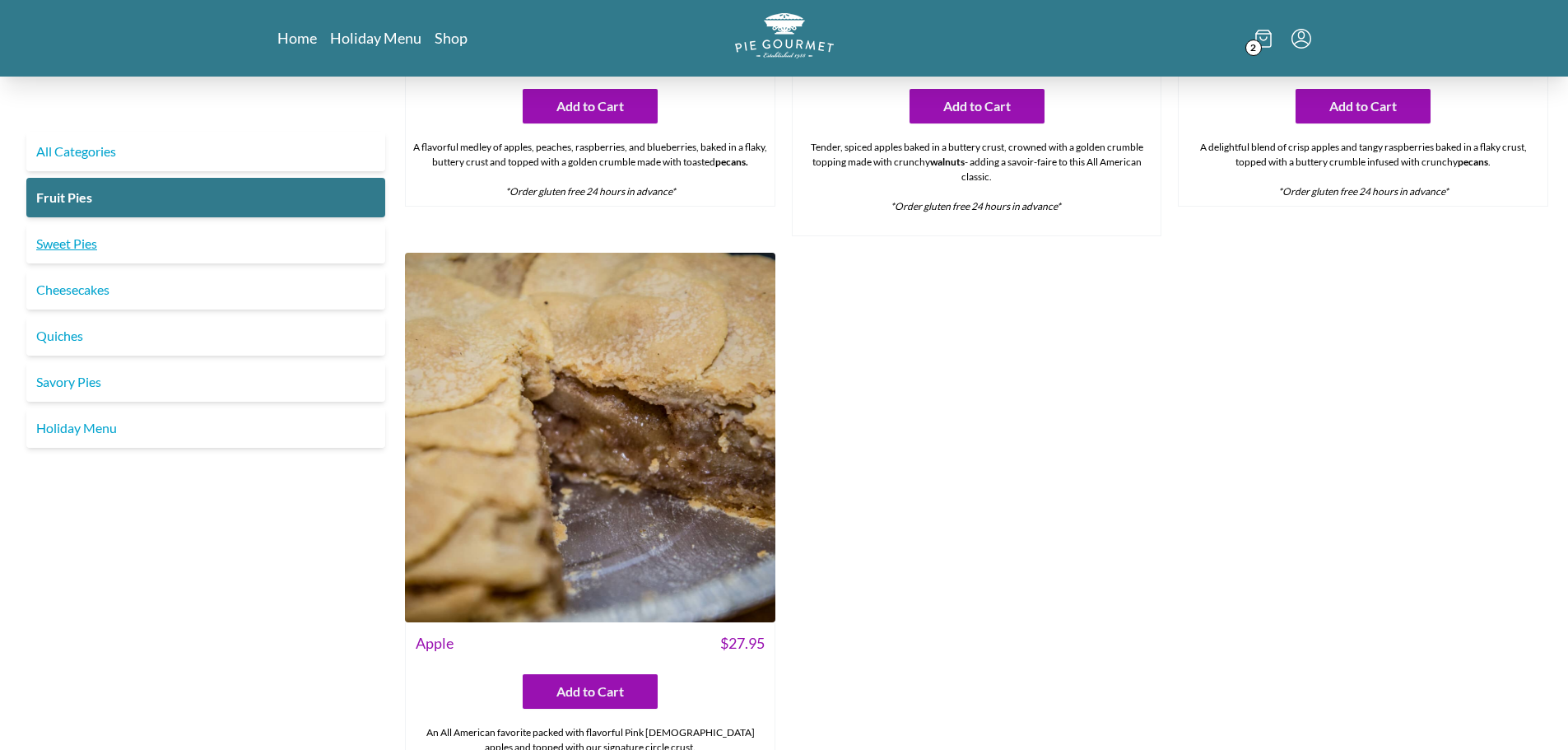
click at [74, 243] on link "Sweet Pies" at bounding box center [205, 243] width 359 height 39
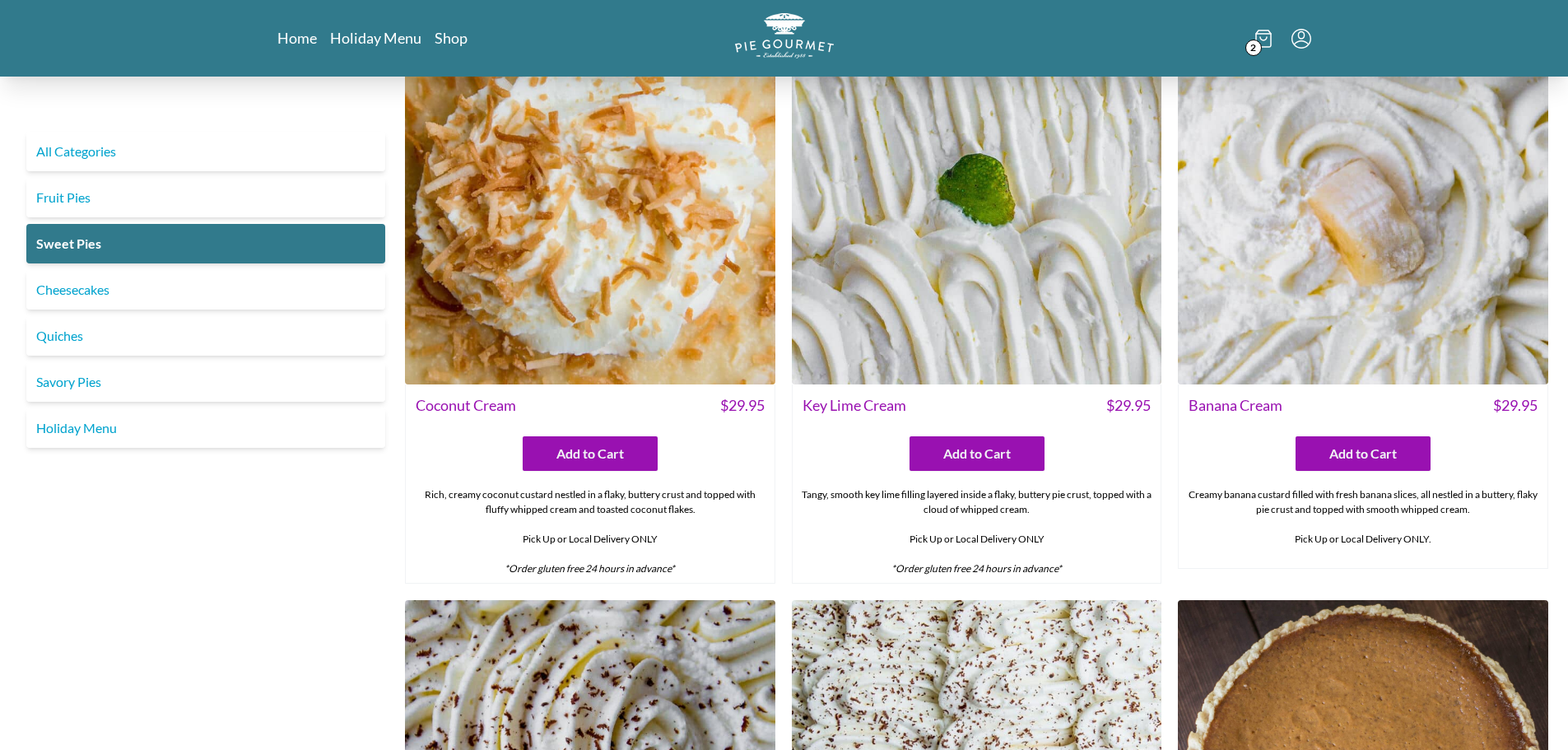
scroll to position [54, 0]
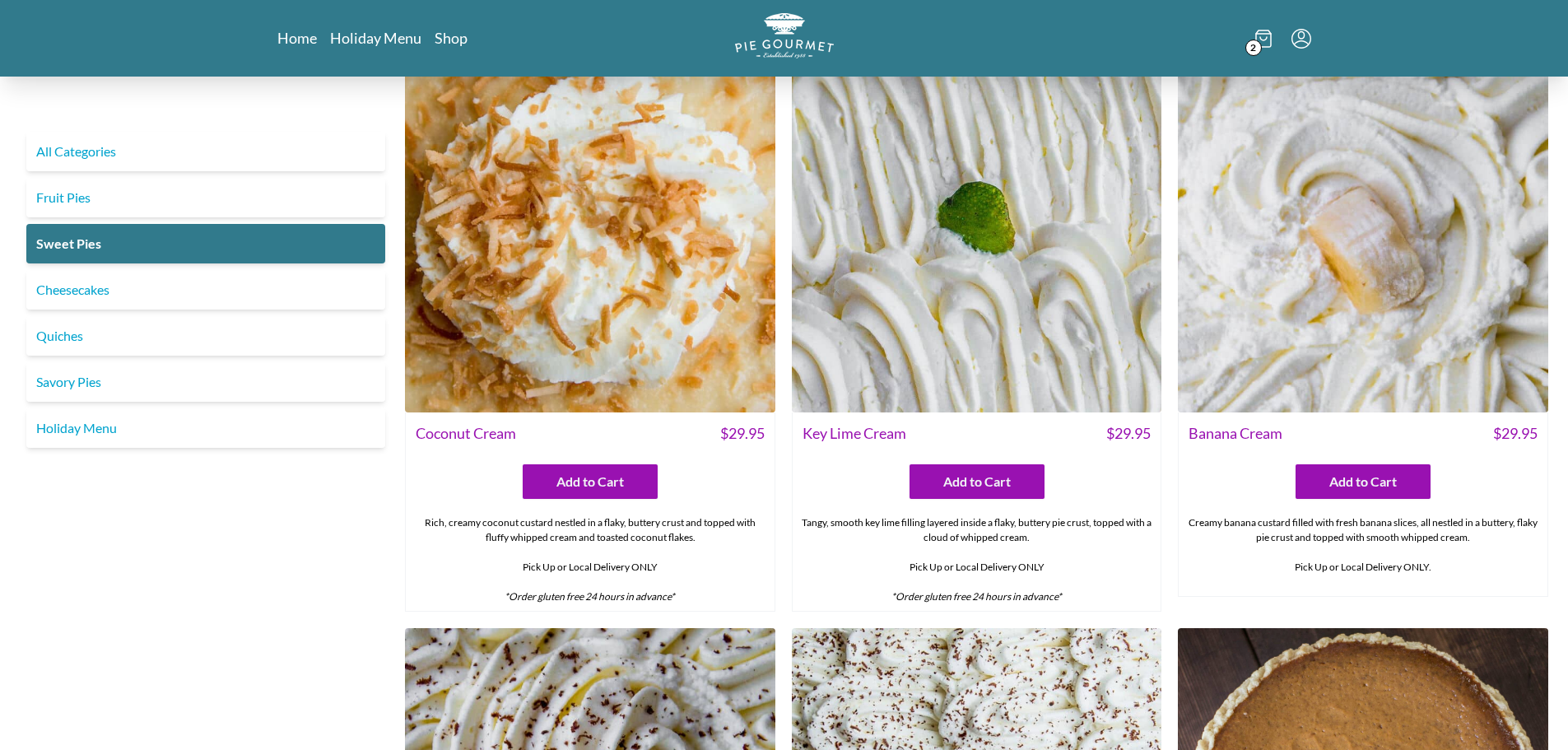
click at [876, 285] on img at bounding box center [977, 228] width 371 height 371
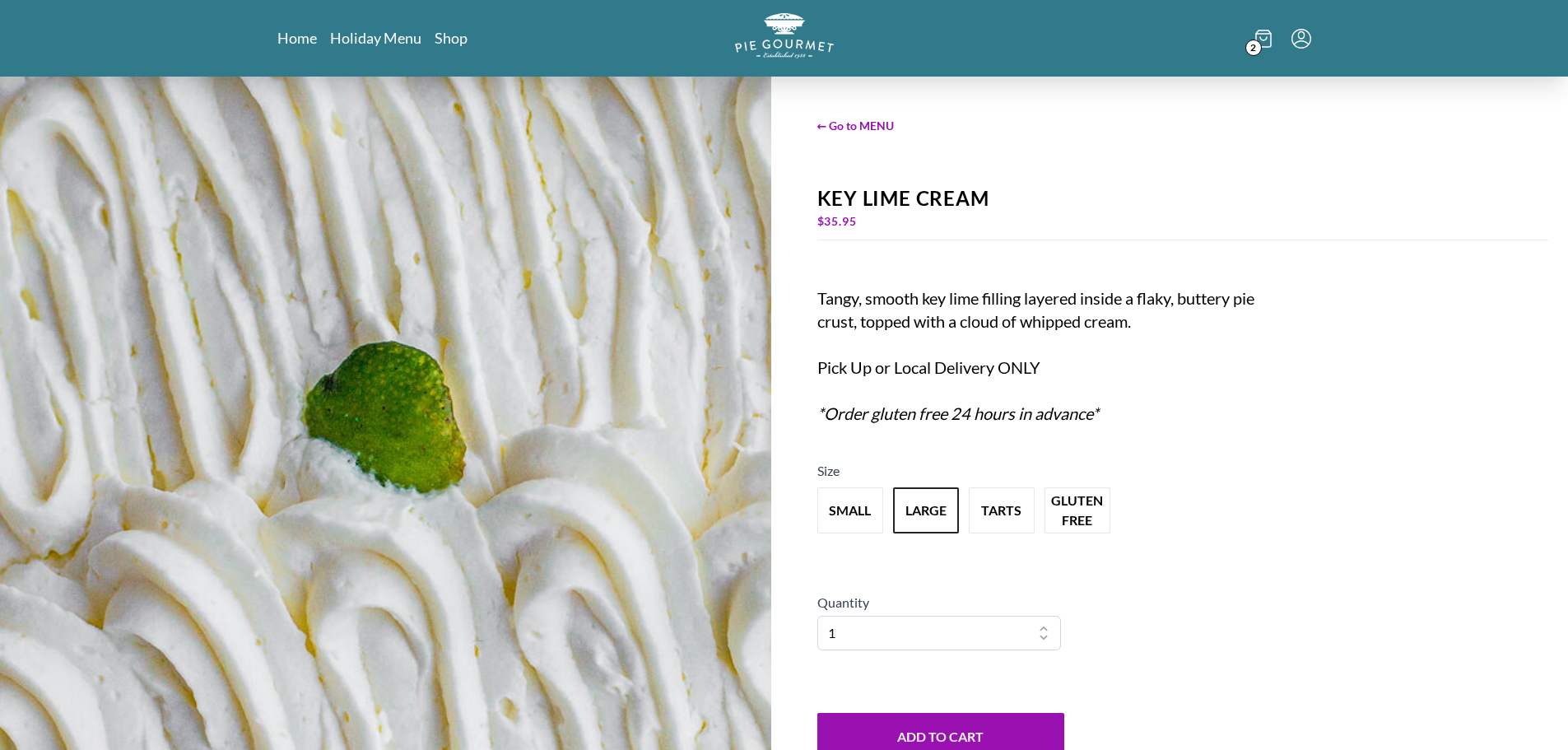
scroll to position [57, 0]
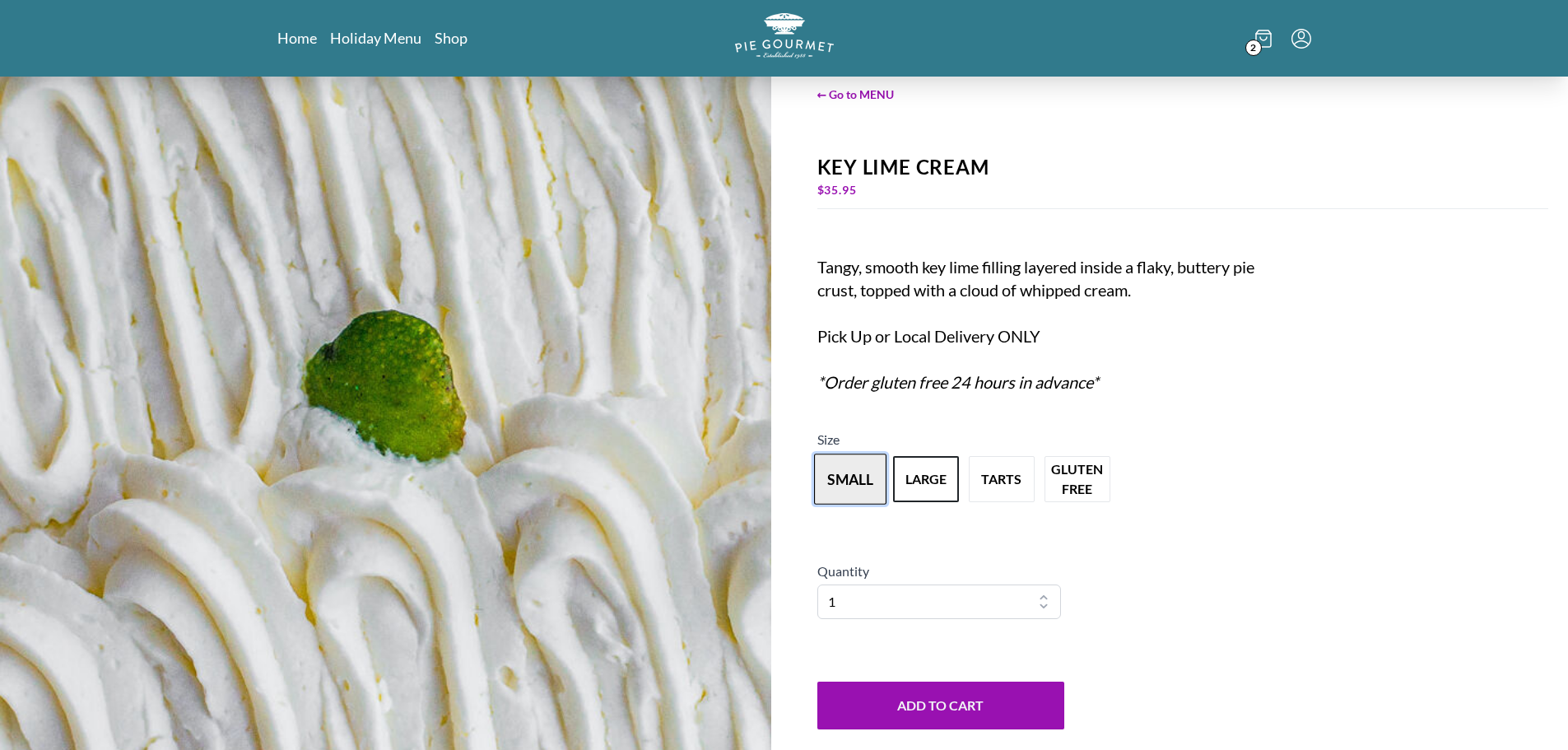
click at [844, 491] on button "small" at bounding box center [850, 479] width 72 height 51
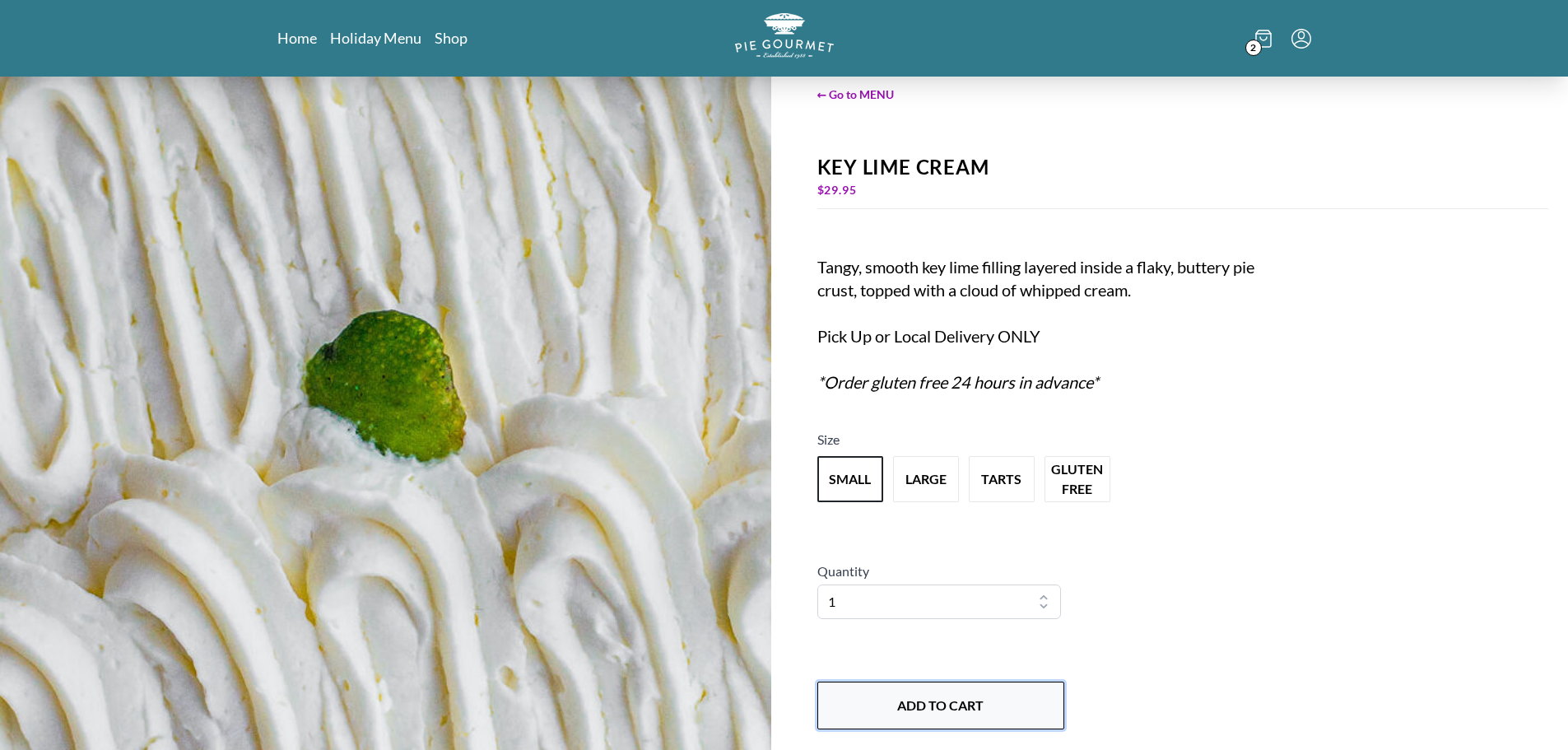
click at [877, 703] on button "Add to Cart" at bounding box center [941, 705] width 247 height 48
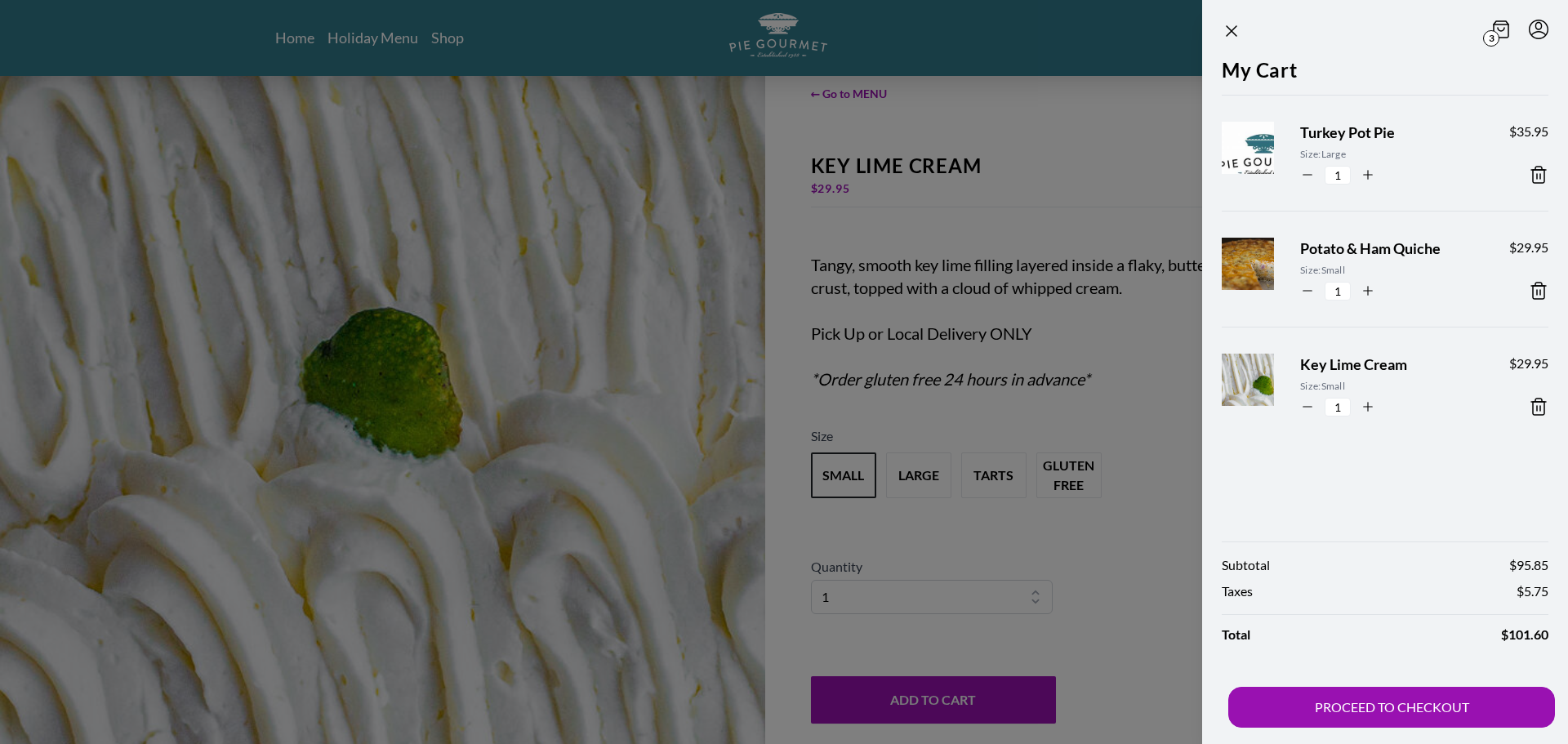
click at [1006, 537] on div at bounding box center [784, 372] width 1568 height 744
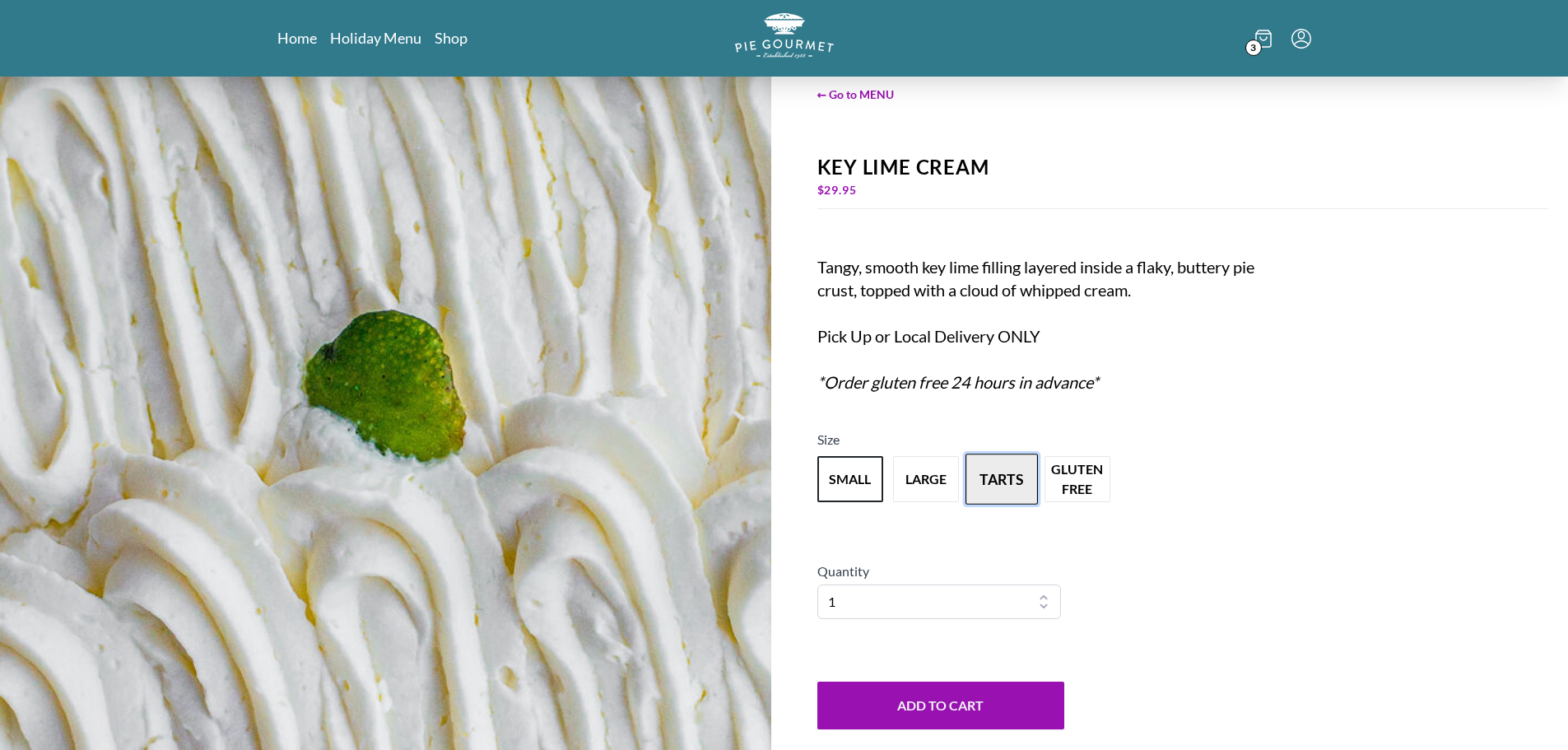
click at [995, 487] on button "tarts" at bounding box center [1002, 479] width 72 height 51
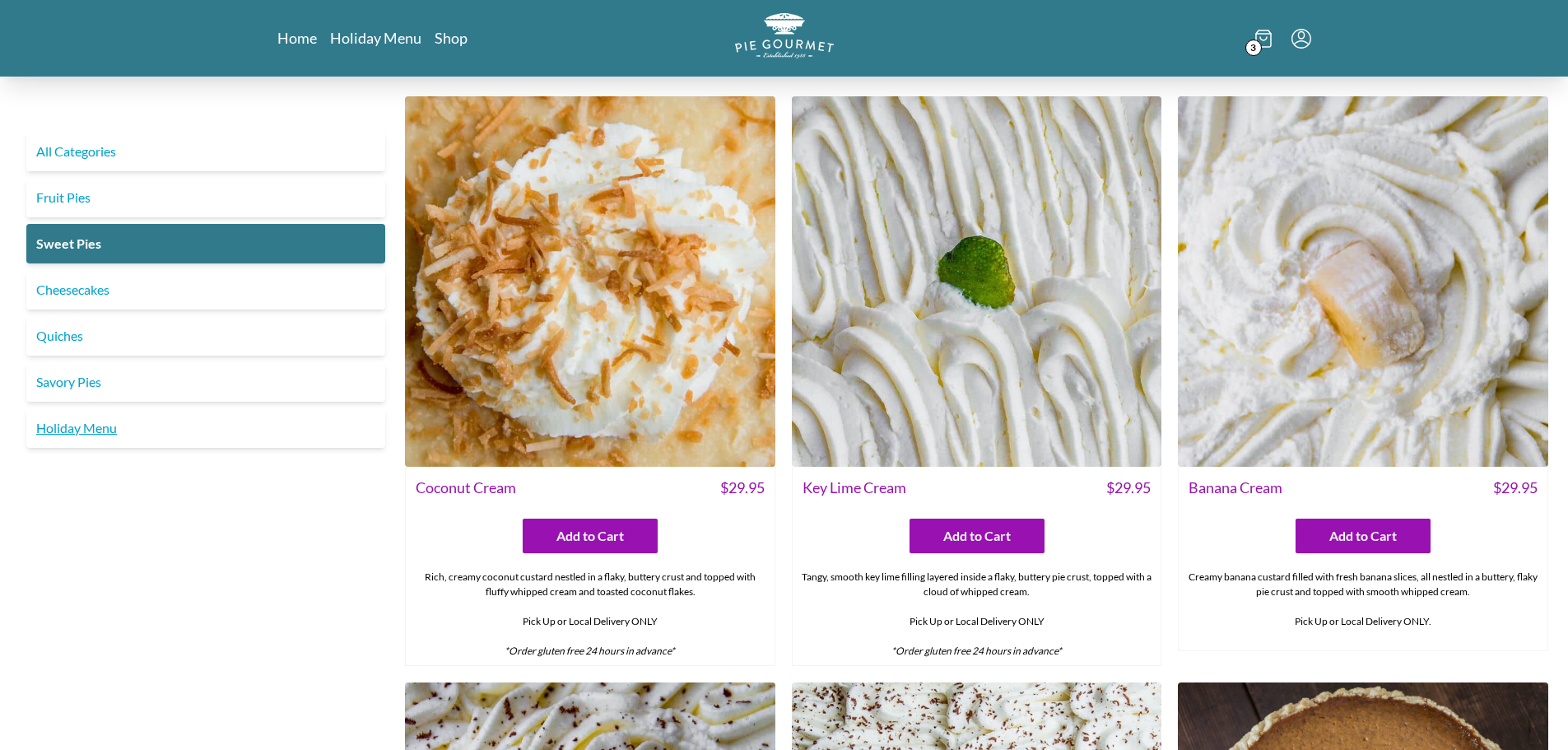
click at [80, 437] on link "Holiday Menu" at bounding box center [205, 428] width 359 height 39
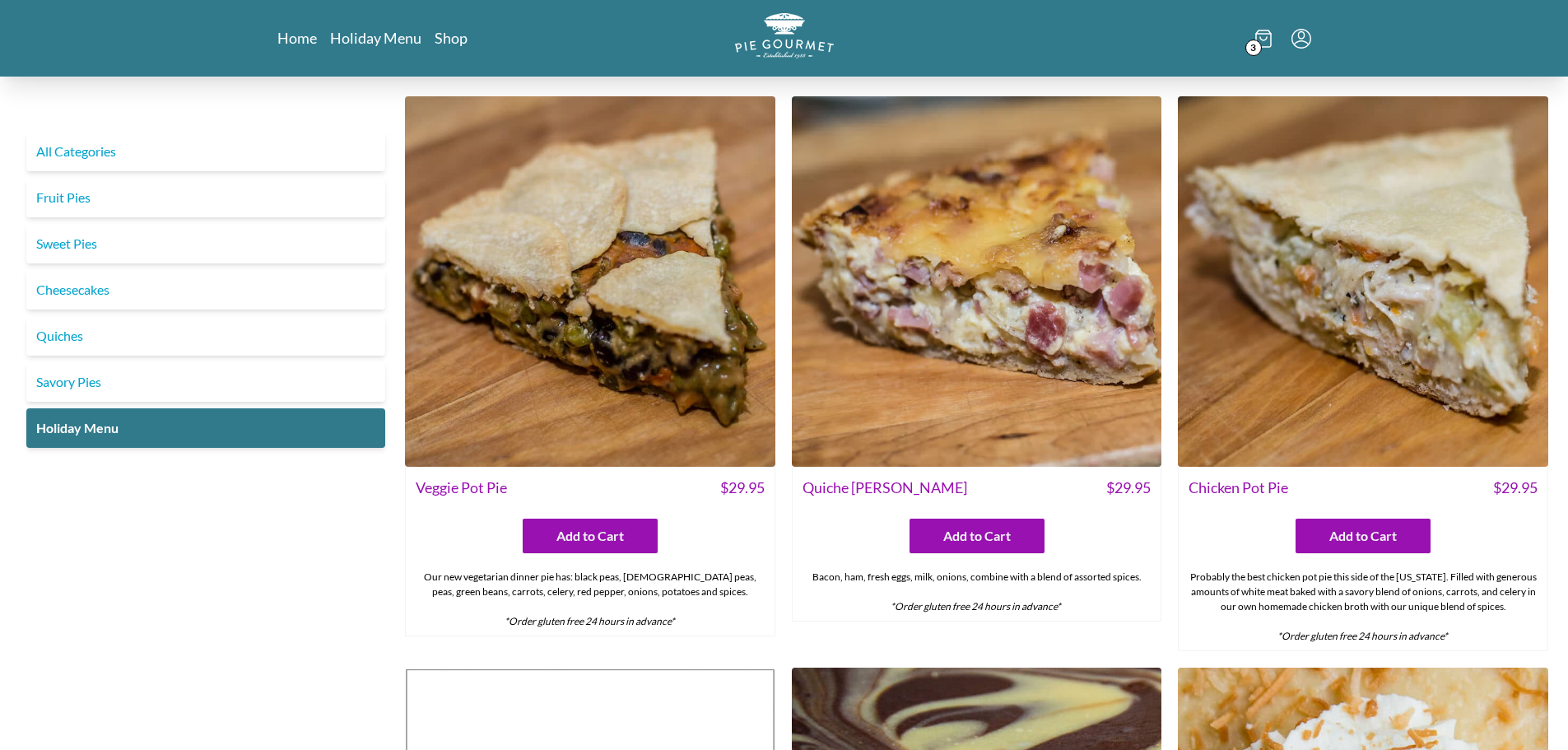
click at [1259, 40] on span "3" at bounding box center [1254, 48] width 17 height 17
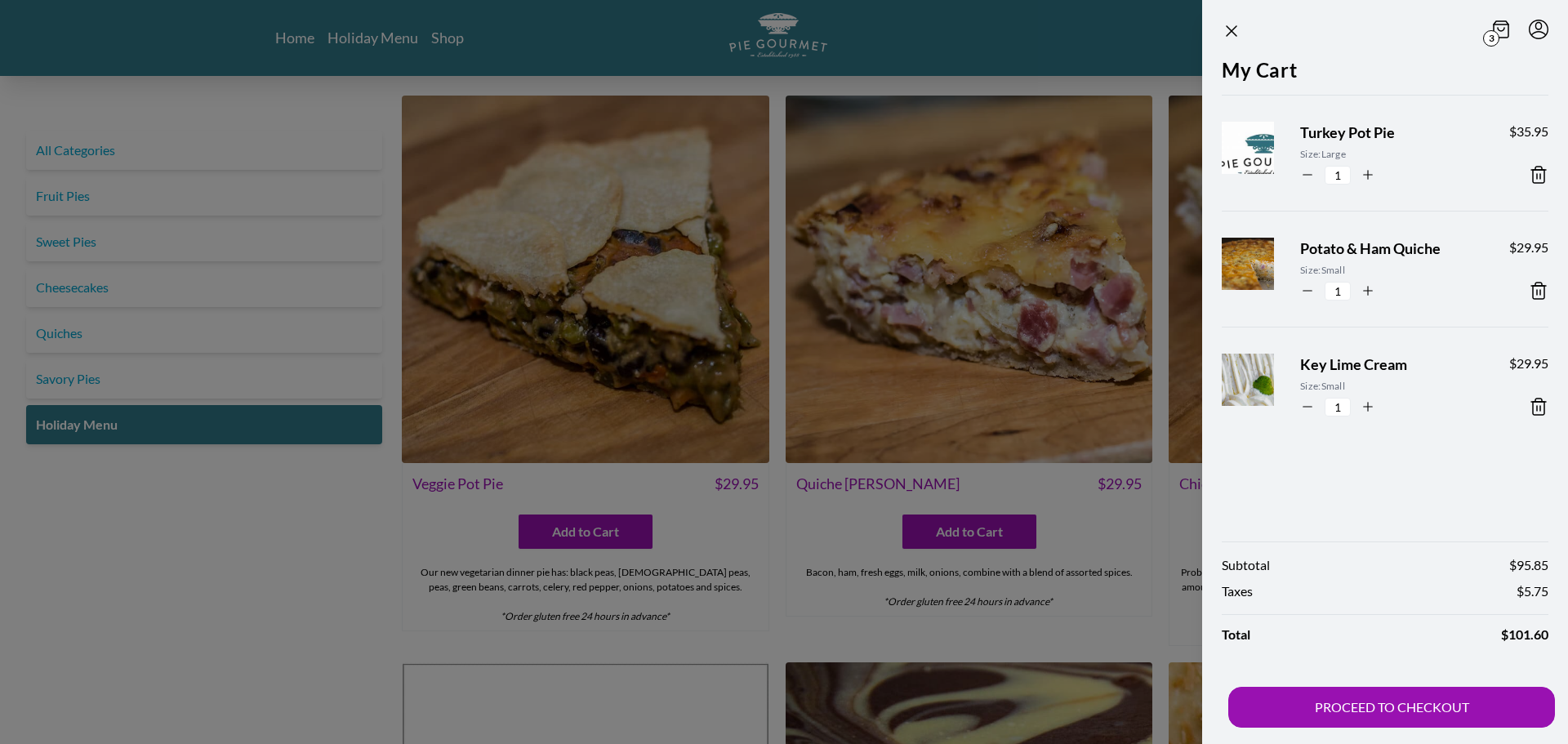
click at [1317, 129] on span "Turkey Pot Pie" at bounding box center [1391, 133] width 183 height 22
click at [1324, 134] on span "Turkey Pot Pie" at bounding box center [1391, 133] width 183 height 22
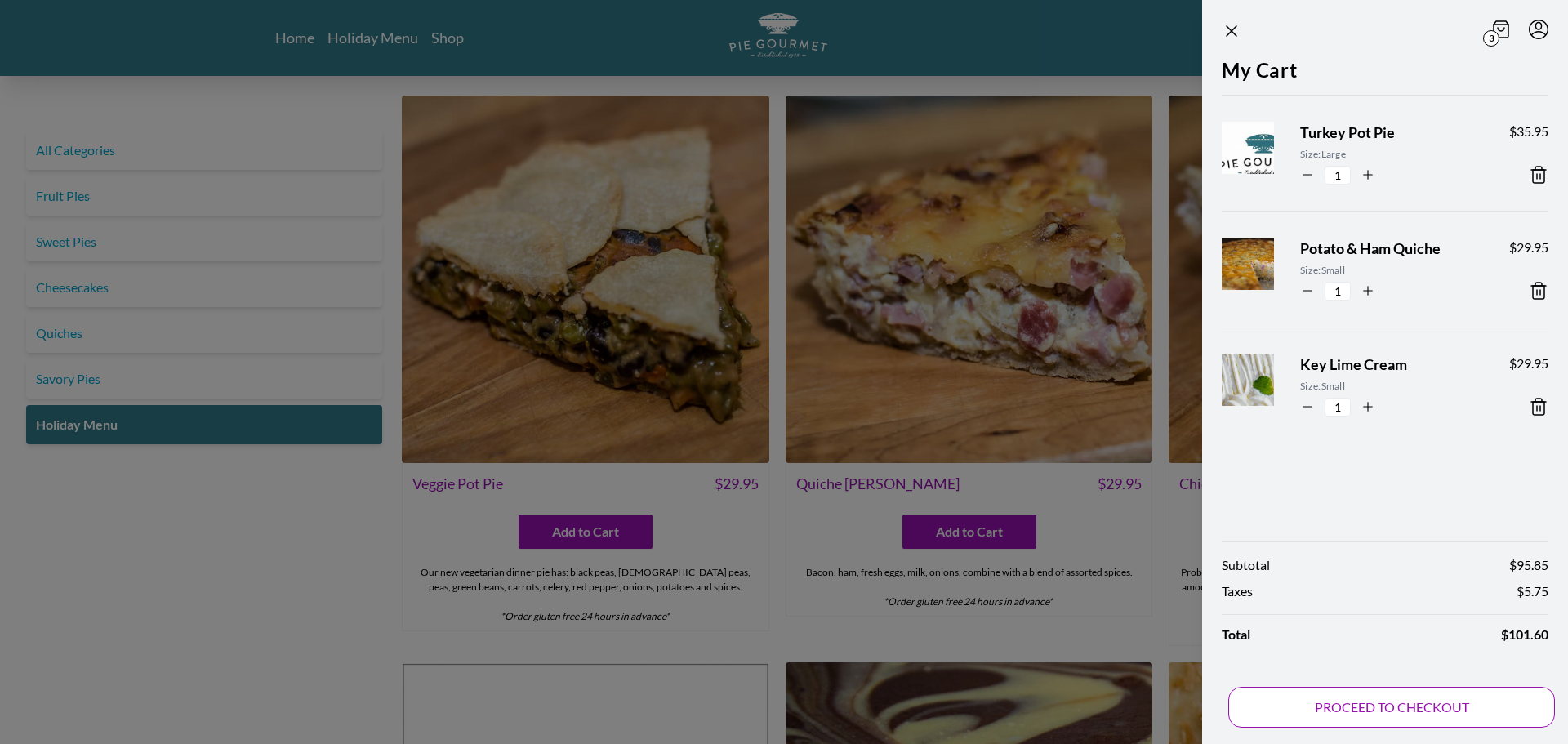
click at [1380, 712] on button "PROCEED TO CHECKOUT" at bounding box center [1392, 708] width 327 height 41
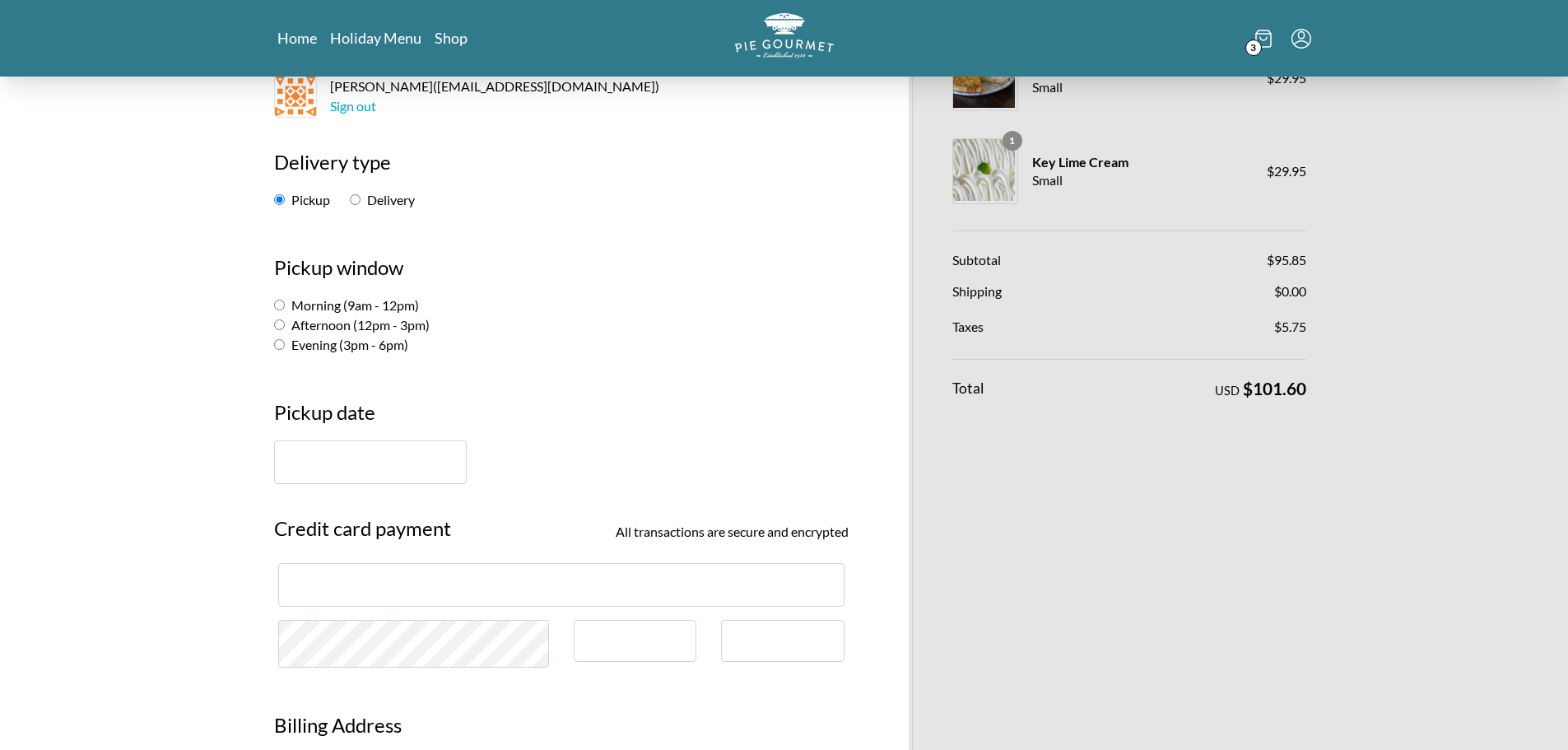
scroll to position [165, 0]
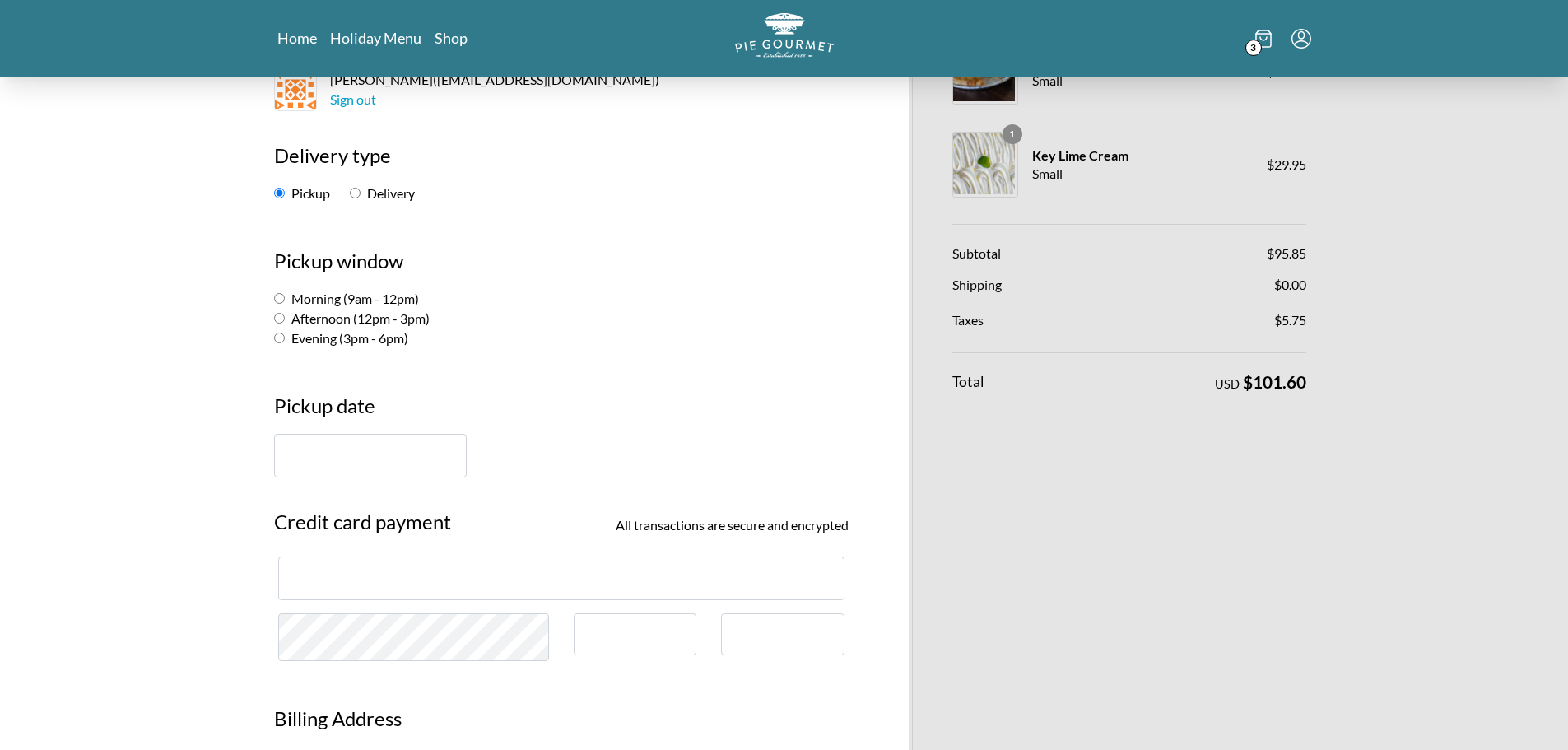
click at [374, 463] on input "text" at bounding box center [371, 455] width 193 height 44
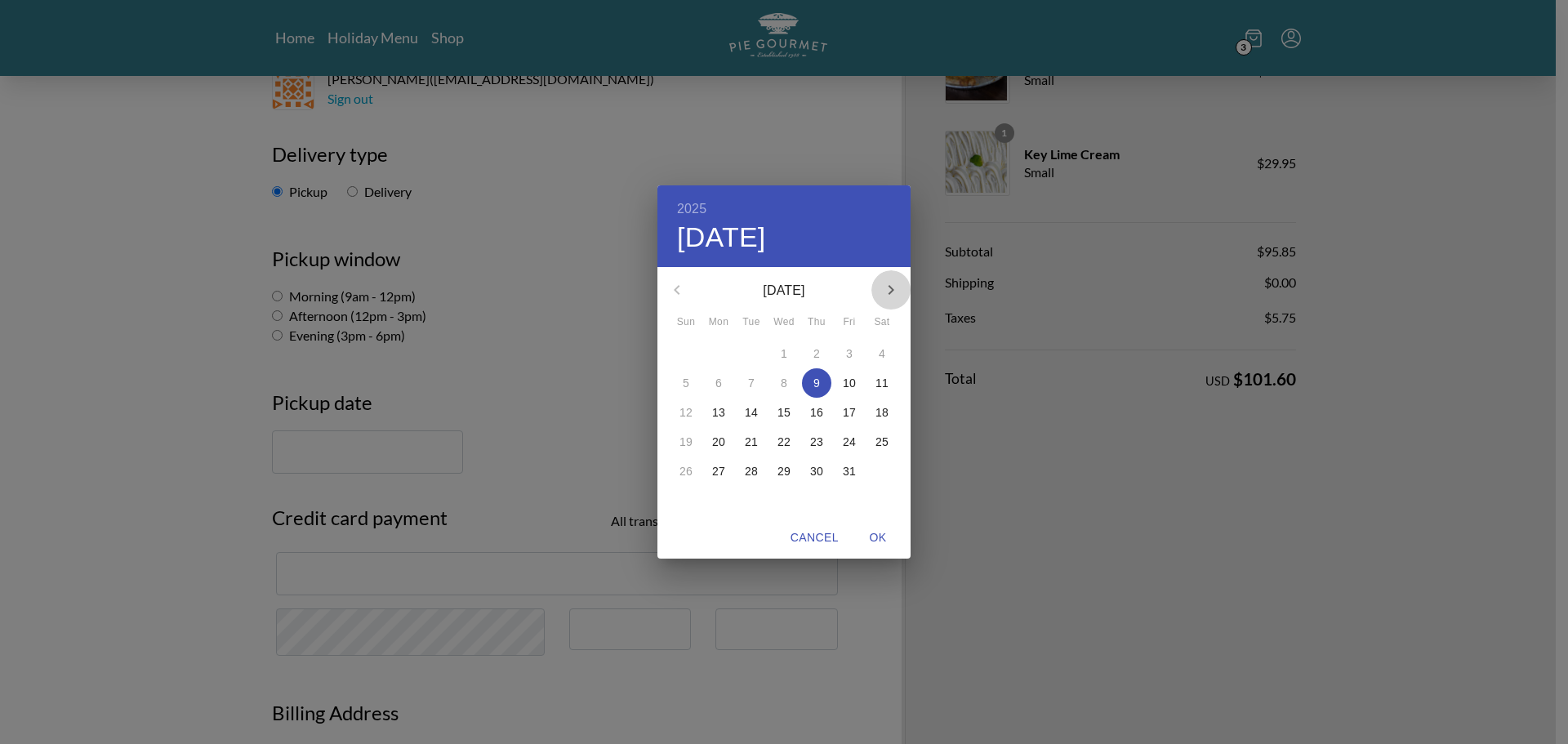
click at [892, 294] on icon "button" at bounding box center [890, 290] width 19 height 20
click at [888, 348] on span "1" at bounding box center [882, 354] width 30 height 17
click at [751, 438] on p "18" at bounding box center [751, 442] width 13 height 17
click at [875, 536] on span "OK" at bounding box center [877, 538] width 39 height 20
type input "[DATE]"
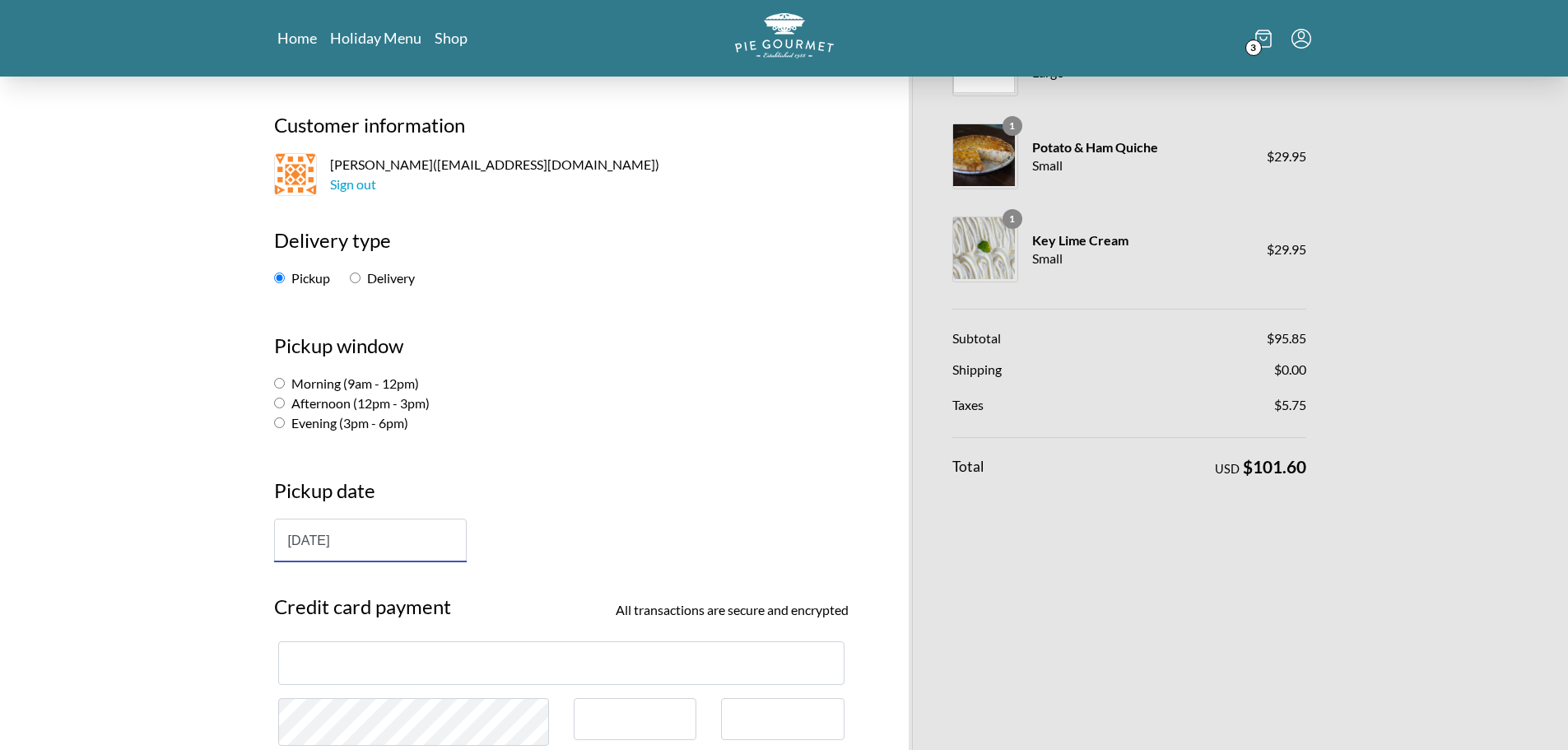
scroll to position [0, 0]
